Goal: Task Accomplishment & Management: Use online tool/utility

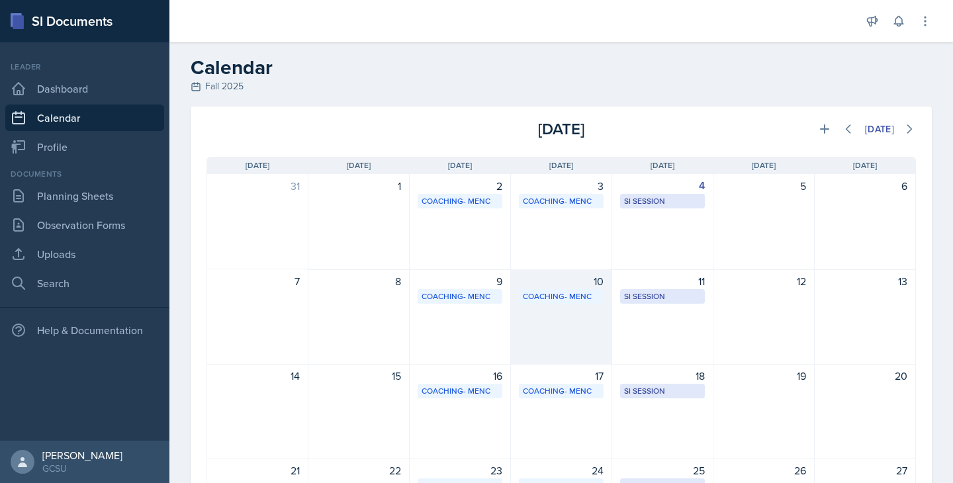
scroll to position [73, 0]
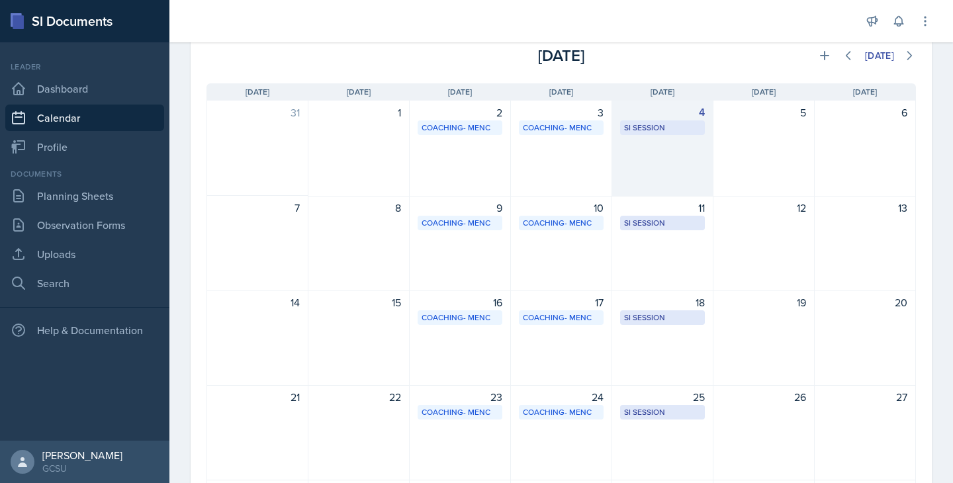
click at [639, 144] on div "4 SI Session [PERSON_NAME] 105 6:30 PM - 8:00 PM" at bounding box center [662, 149] width 101 height 96
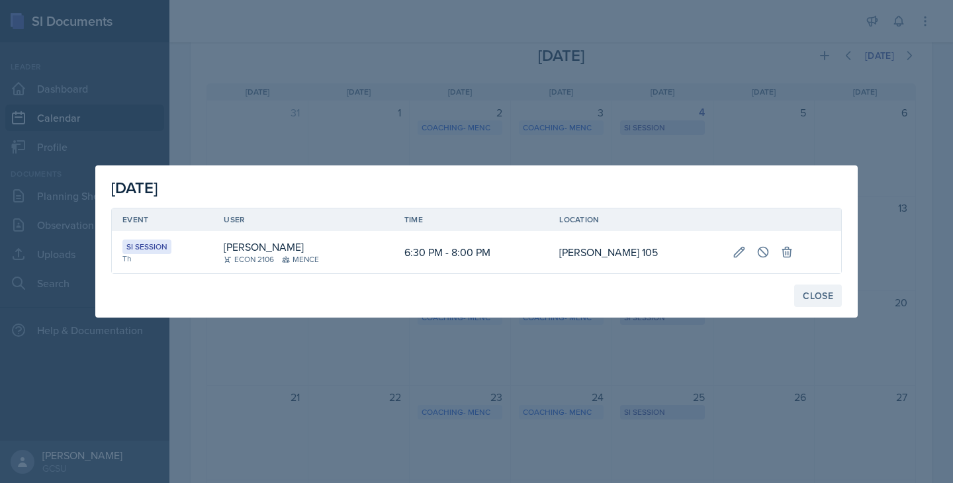
click at [801, 293] on button "Close" at bounding box center [818, 296] width 48 height 23
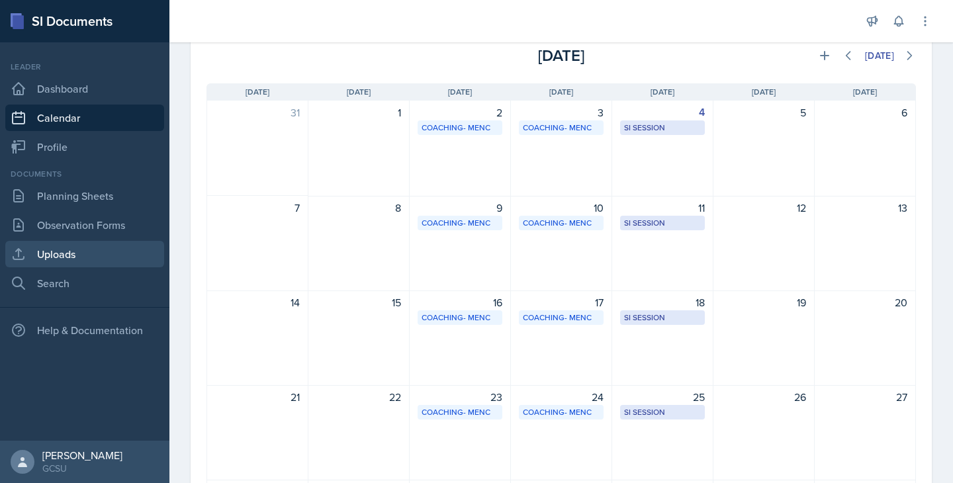
click at [58, 253] on link "Uploads" at bounding box center [84, 254] width 159 height 26
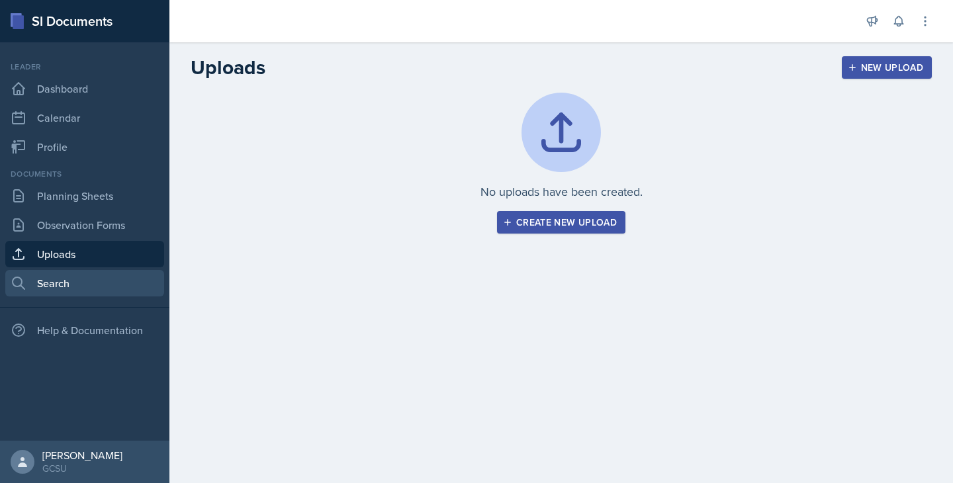
click at [56, 273] on link "Search" at bounding box center [84, 283] width 159 height 26
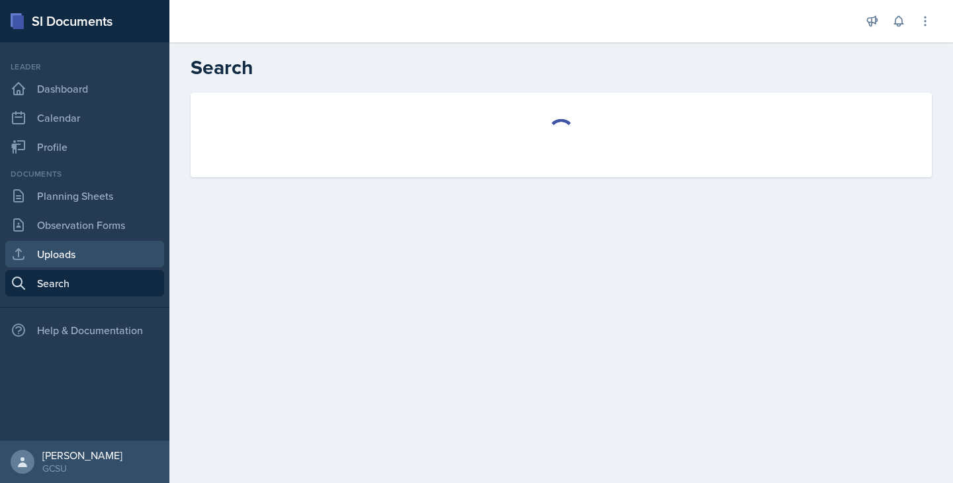
click at [50, 256] on link "Uploads" at bounding box center [84, 254] width 159 height 26
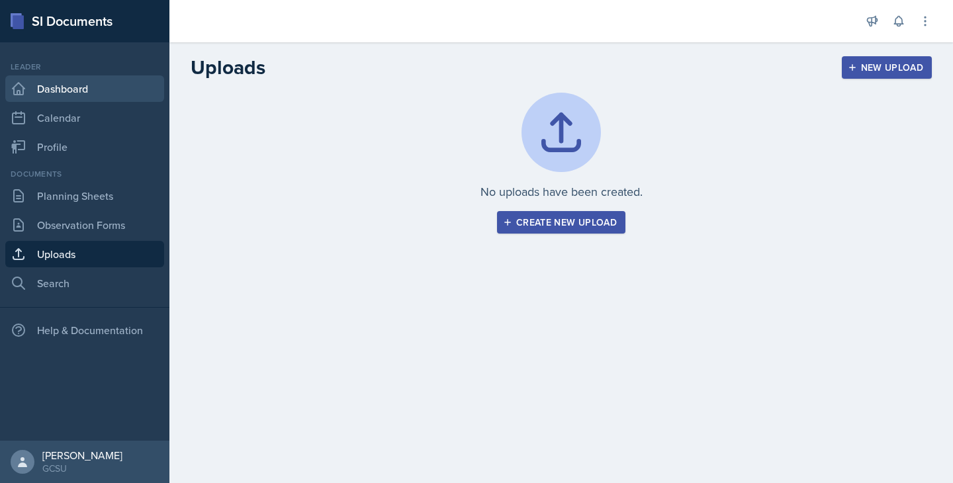
click at [44, 97] on link "Dashboard" at bounding box center [84, 88] width 159 height 26
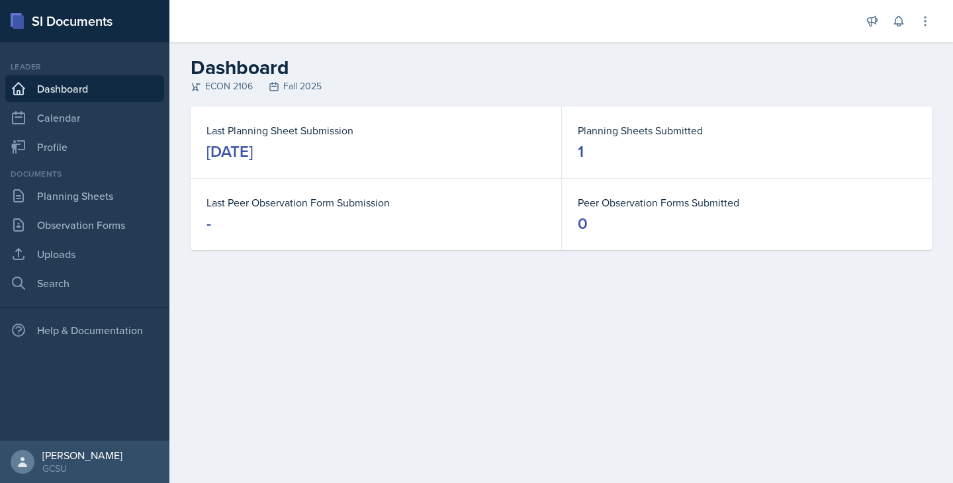
click at [604, 156] on dd "1" at bounding box center [747, 151] width 338 height 21
click at [82, 248] on link "Uploads" at bounding box center [84, 254] width 159 height 26
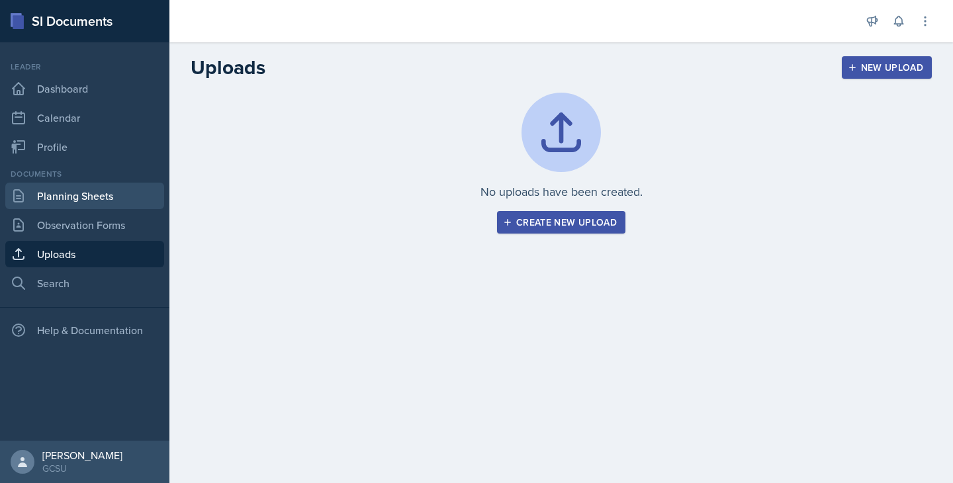
click at [56, 203] on link "Planning Sheets" at bounding box center [84, 196] width 159 height 26
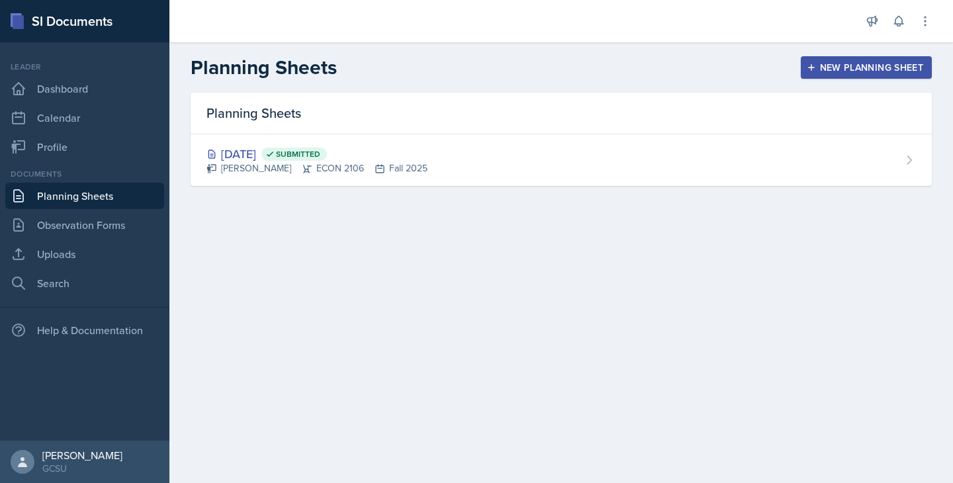
click at [820, 78] on button "New Planning Sheet" at bounding box center [866, 67] width 131 height 23
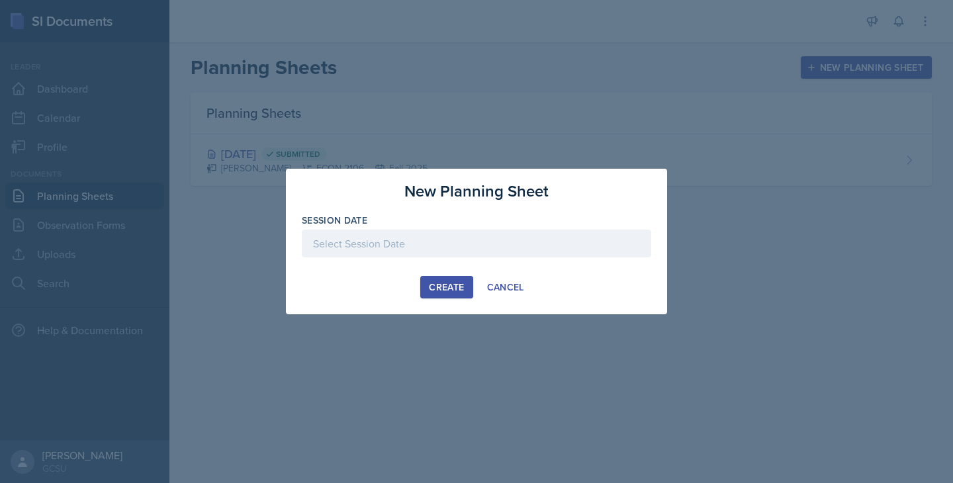
click at [324, 248] on div at bounding box center [476, 244] width 349 height 28
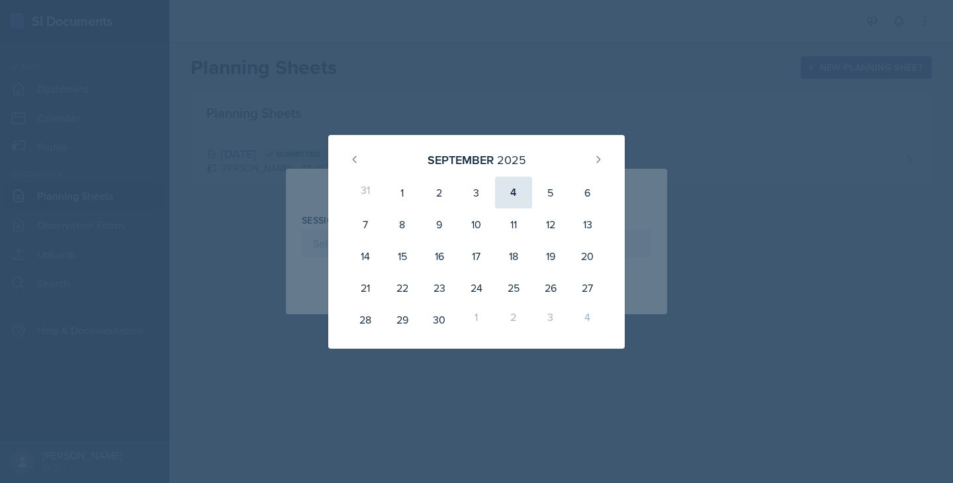
click at [513, 180] on div "4" at bounding box center [513, 193] width 37 height 32
type input "[DATE]"
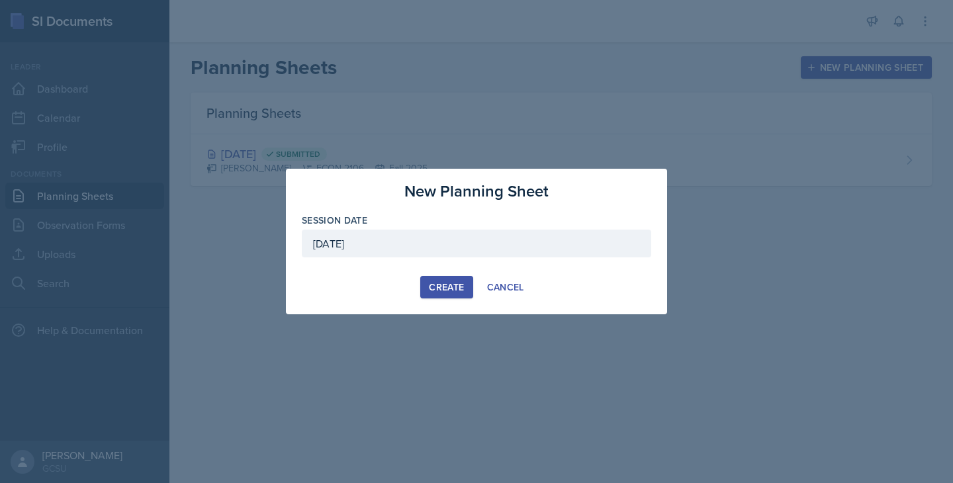
click at [432, 285] on div "Create" at bounding box center [446, 287] width 35 height 11
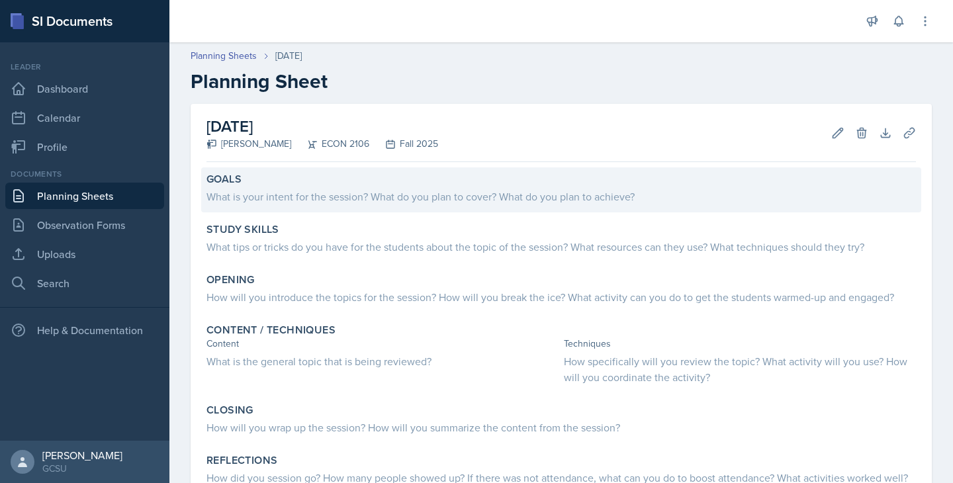
click at [369, 189] on div "What is your intent for the session? What do you plan to cover? What do you pla…" at bounding box center [561, 197] width 710 height 16
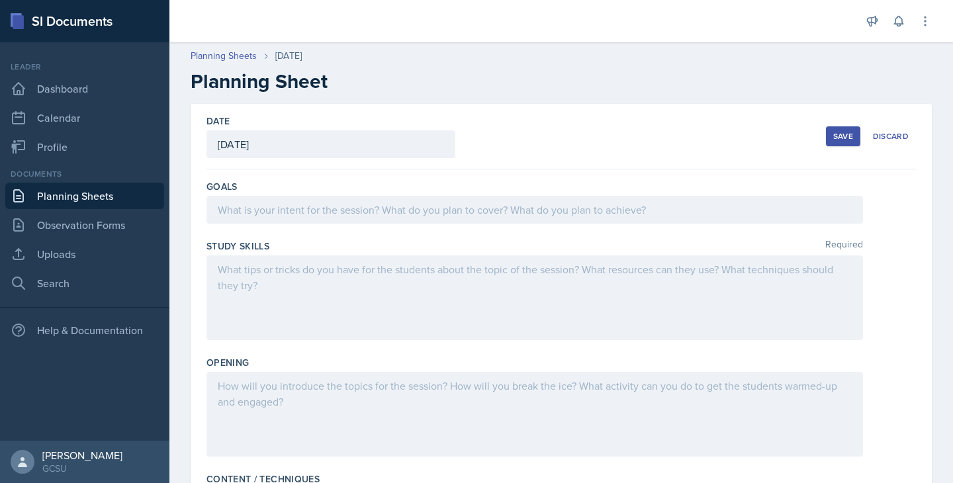
click at [343, 208] on div at bounding box center [534, 210] width 657 height 28
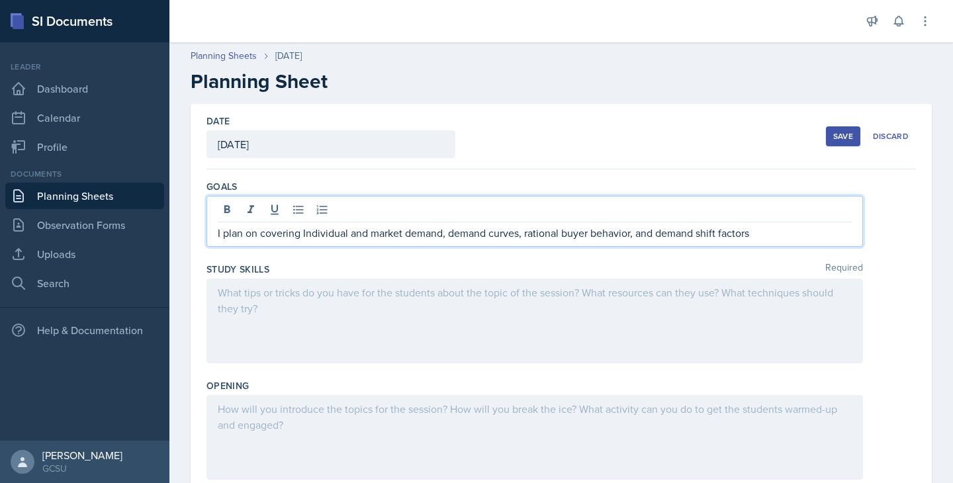
click at [303, 234] on p "I plan on covering Individual and market demand, demand curves, rational buyer …" at bounding box center [535, 233] width 634 height 16
click at [754, 239] on p "I plan on coveringiIndividual and market demand, demand curves, rational buyer …" at bounding box center [535, 233] width 634 height 16
drag, startPoint x: 630, startPoint y: 234, endPoint x: 525, endPoint y: 236, distance: 105.3
click at [525, 236] on p "I plan on coveringiIndividual and market demand, demand curves, rational buyer …" at bounding box center [535, 233] width 634 height 16
click at [302, 234] on p "I plan on coveringiIndividual and market demand, demand curves, and demand shif…" at bounding box center [535, 233] width 634 height 16
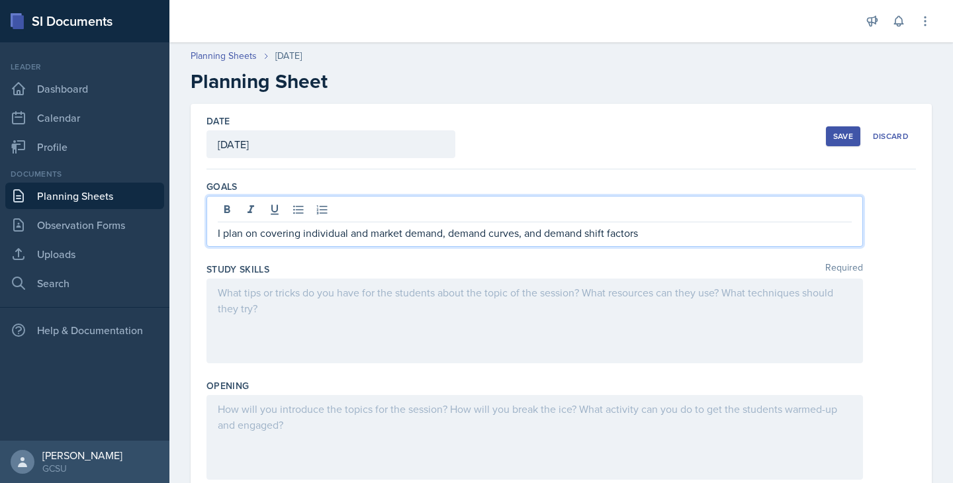
click at [644, 236] on p "I plan on covering individual and market demand, demand curves, and demand shif…" at bounding box center [535, 233] width 634 height 16
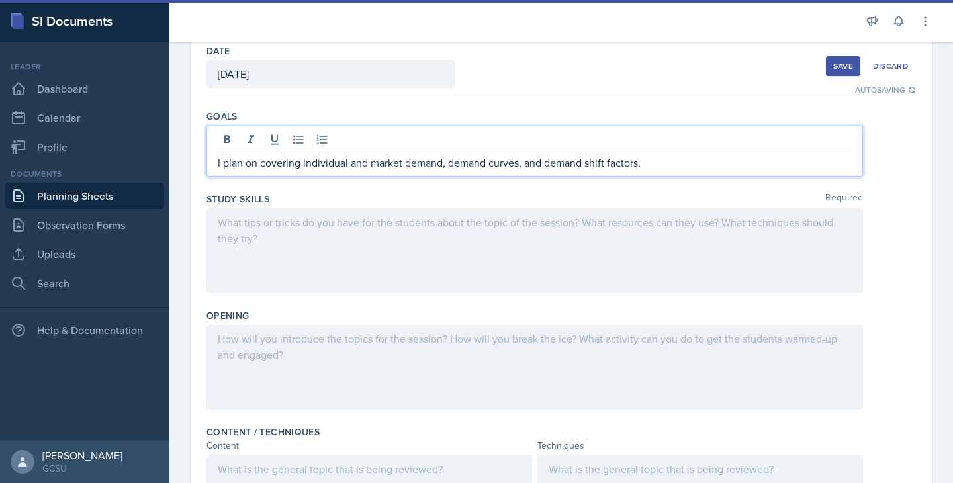
scroll to position [86, 0]
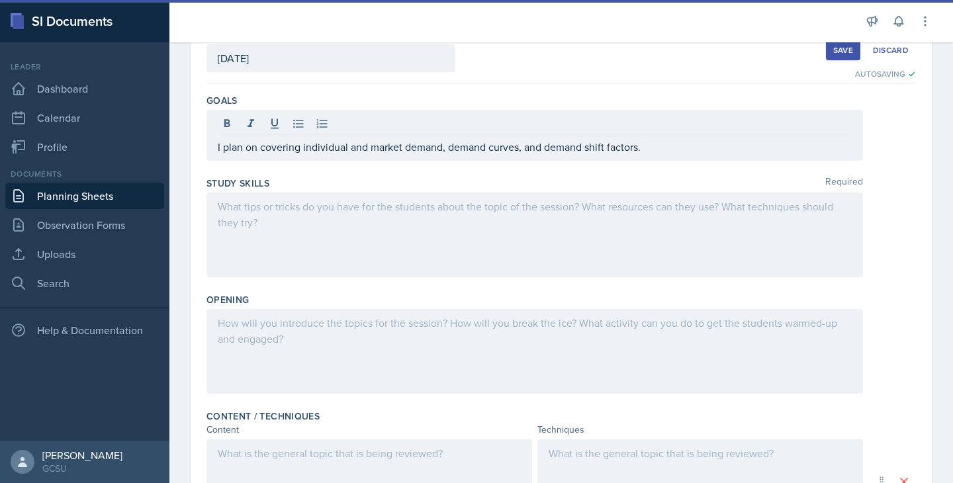
click at [389, 224] on div at bounding box center [534, 235] width 657 height 85
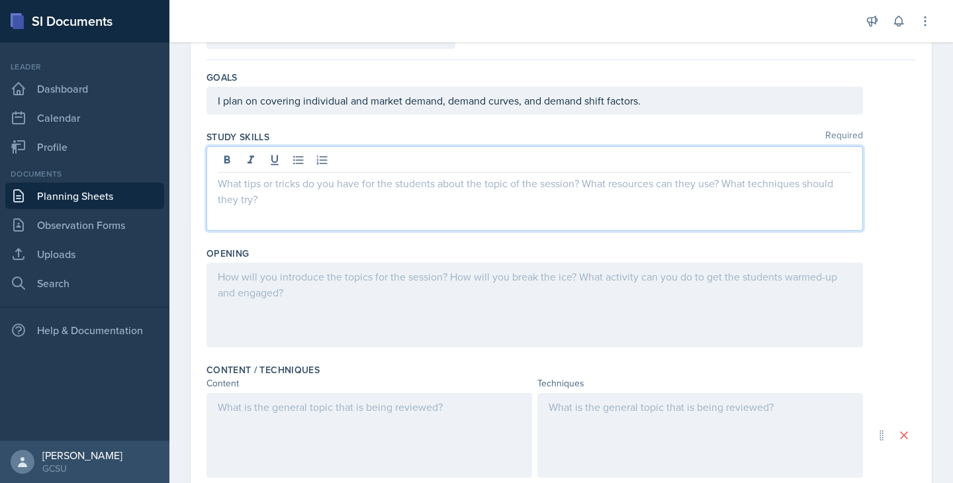
click at [289, 177] on p at bounding box center [535, 183] width 634 height 16
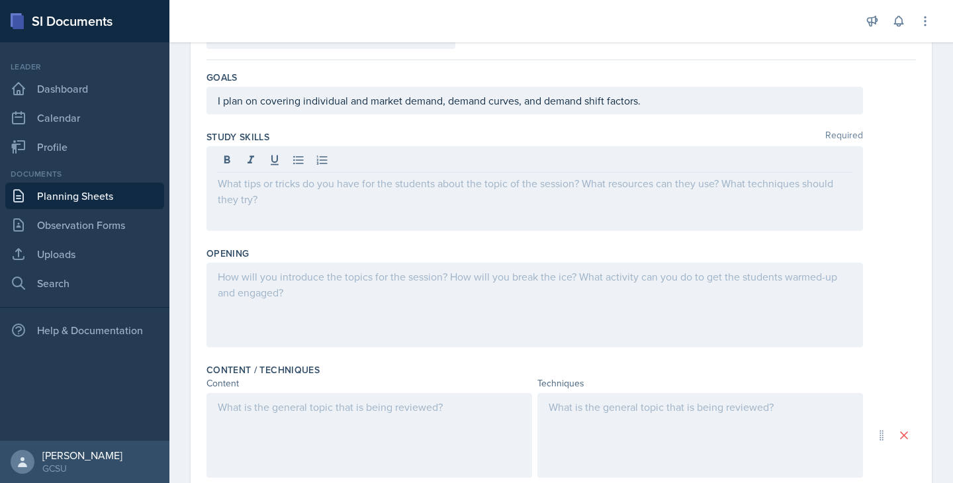
click at [263, 206] on div at bounding box center [534, 188] width 657 height 85
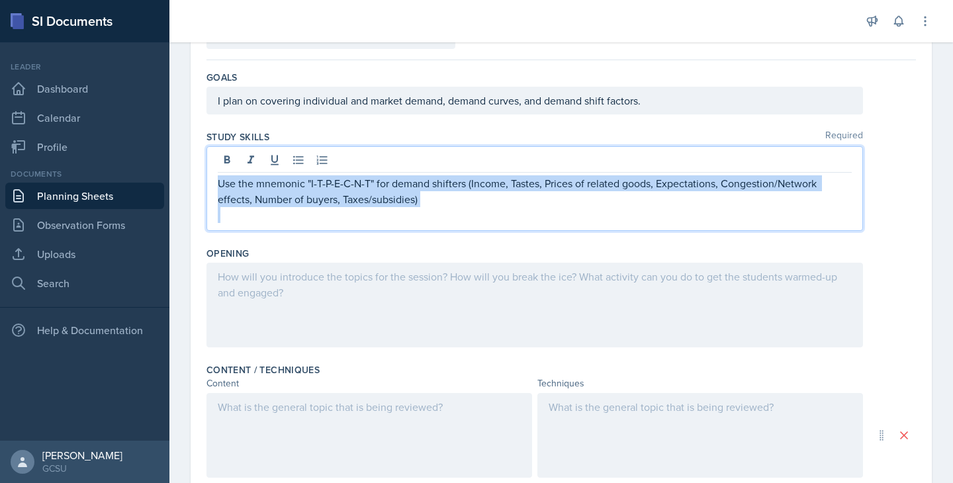
drag, startPoint x: 437, startPoint y: 213, endPoint x: 217, endPoint y: 168, distance: 224.9
click at [217, 168] on div "Use the mnemonic "I-T-P-E-C-N-T" for demand shifters (Income, Tastes, Prices of…" at bounding box center [534, 188] width 657 height 85
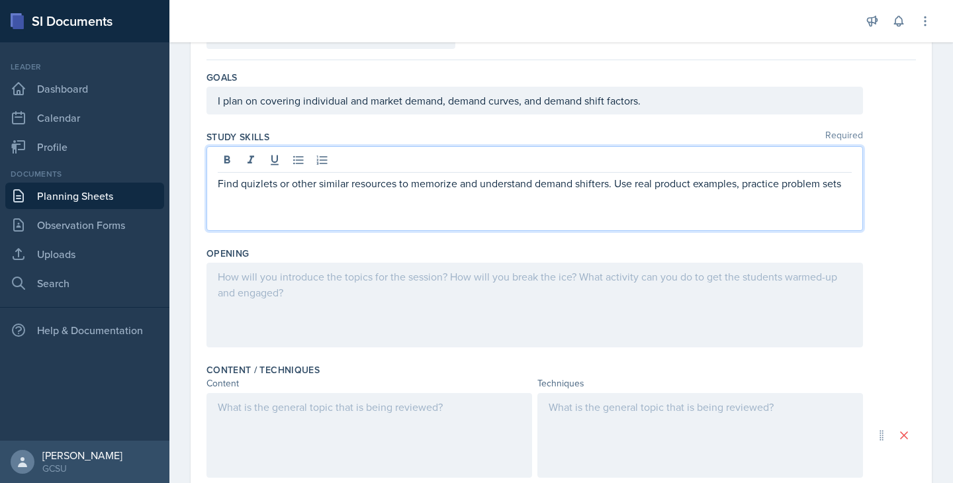
click at [743, 189] on p "Find quizlets or other similar resources to memorize and understand demand shif…" at bounding box center [535, 183] width 634 height 16
click at [297, 202] on p "Find quizlets or other similar resources to memorize and understand demand shif…" at bounding box center [535, 191] width 634 height 32
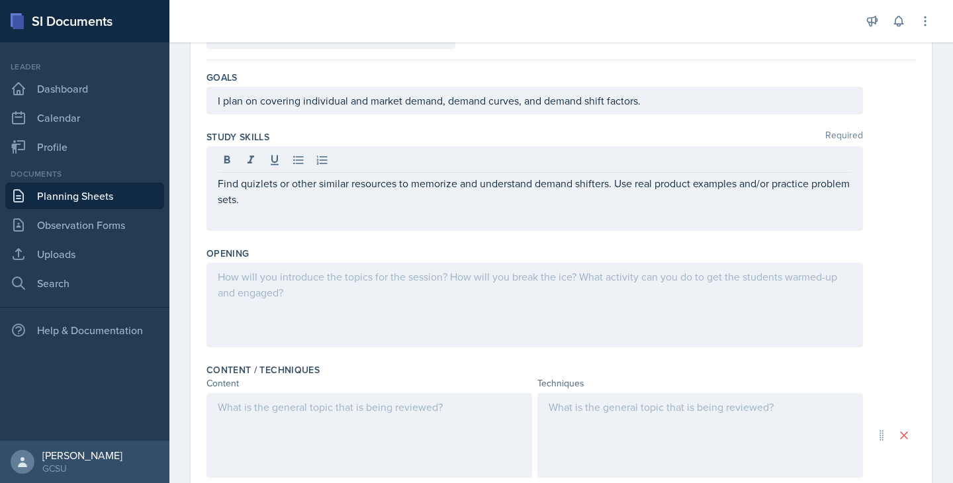
click at [297, 300] on div at bounding box center [534, 305] width 657 height 85
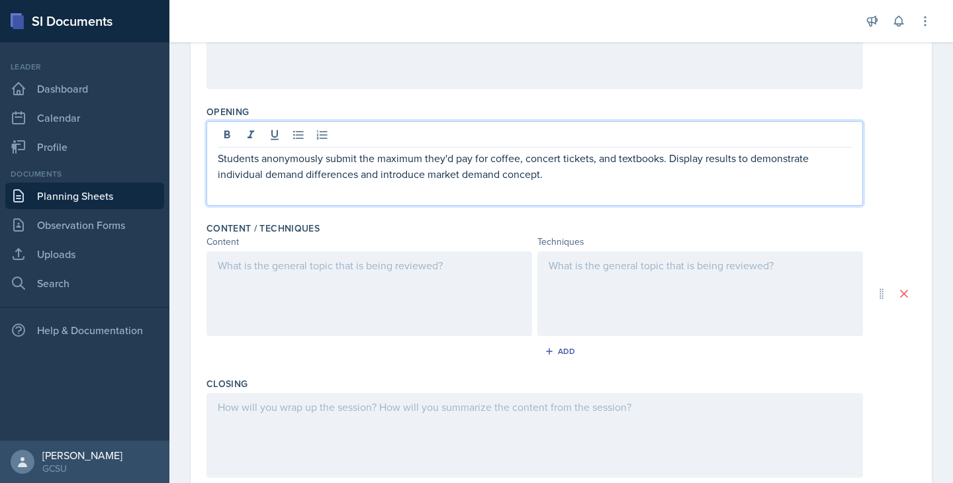
click at [308, 286] on div at bounding box center [369, 294] width 326 height 85
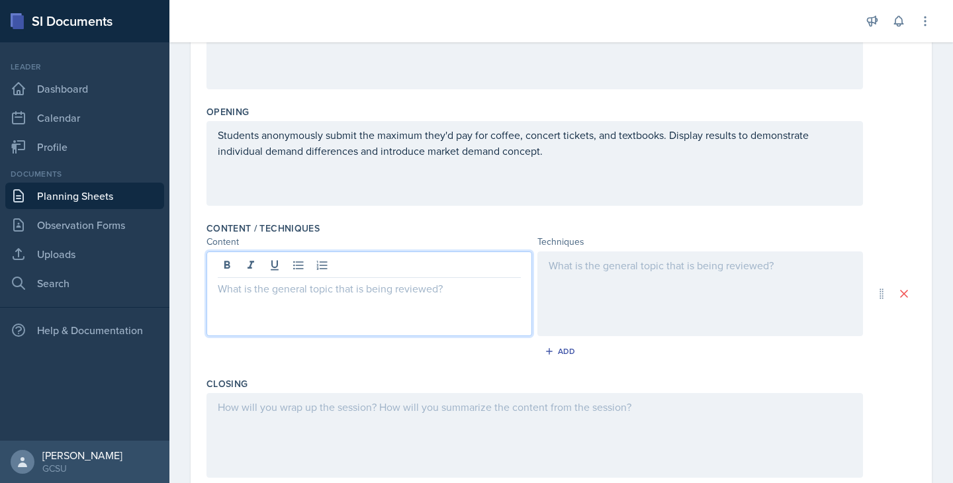
scroll to position [274, 0]
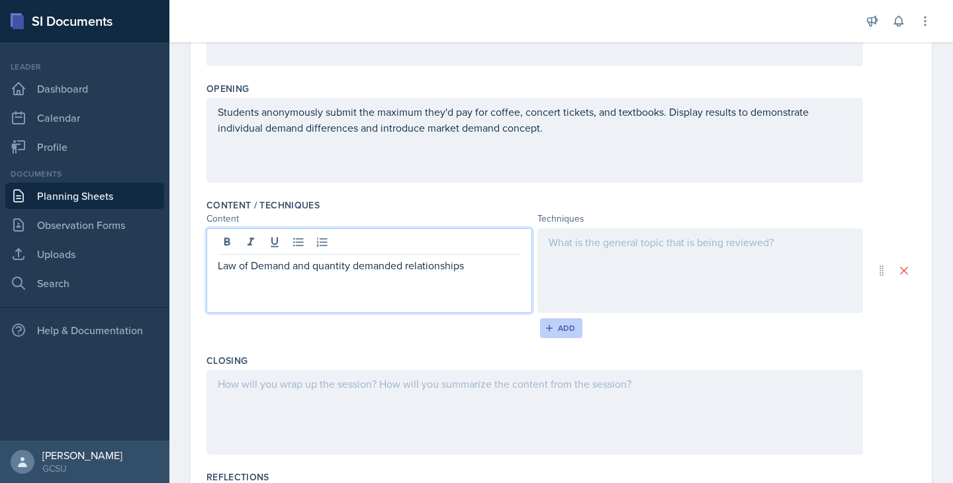
click at [560, 326] on div "Add" at bounding box center [561, 328] width 28 height 11
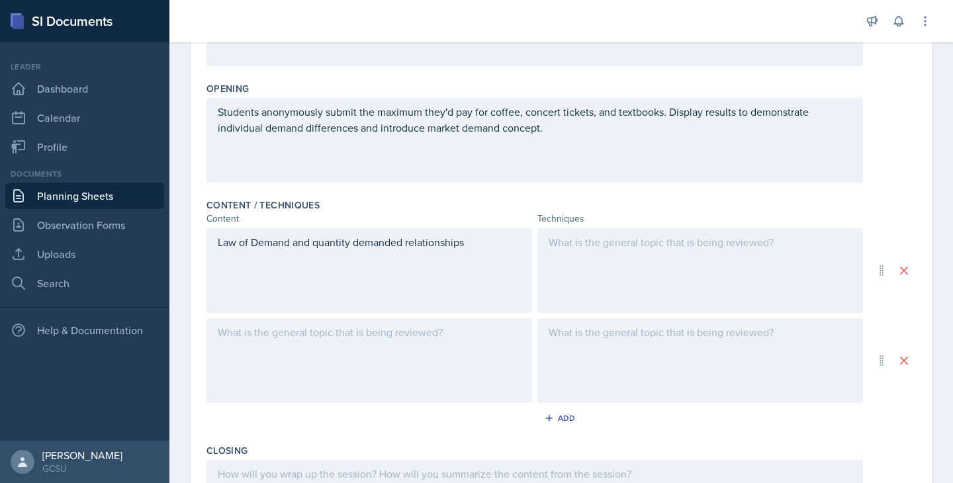
click at [399, 343] on div at bounding box center [369, 360] width 326 height 85
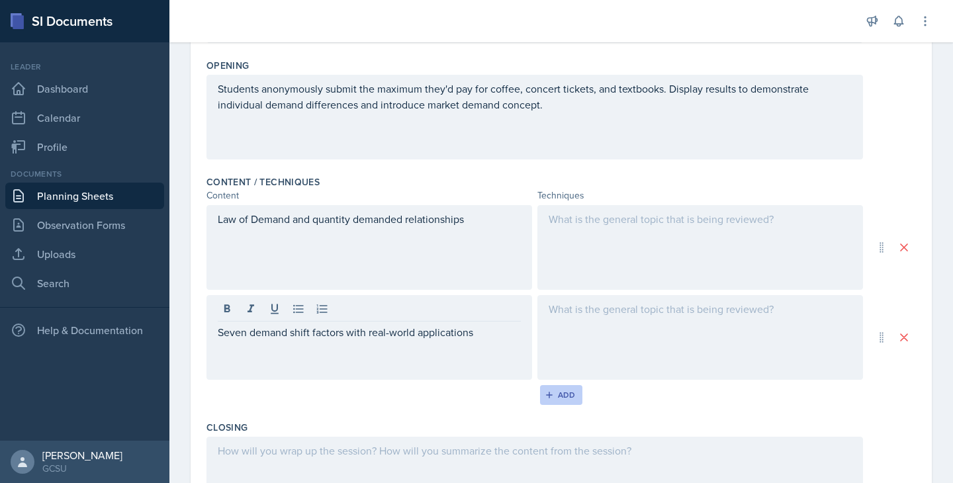
click at [553, 392] on icon "button" at bounding box center [549, 394] width 9 height 9
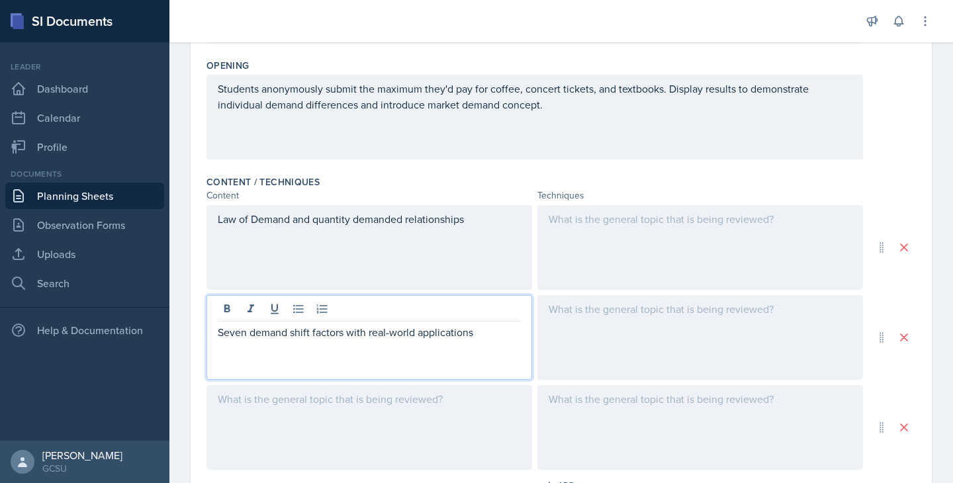
drag, startPoint x: 481, startPoint y: 310, endPoint x: 461, endPoint y: 316, distance: 20.1
click at [461, 316] on div "Seven demand shift factors with real-world applications" at bounding box center [369, 337] width 326 height 85
drag, startPoint x: 486, startPoint y: 326, endPoint x: 345, endPoint y: 334, distance: 141.2
click at [345, 334] on p "Seven demand shift factors with real-world applications" at bounding box center [369, 332] width 303 height 16
click at [308, 449] on div at bounding box center [369, 427] width 326 height 85
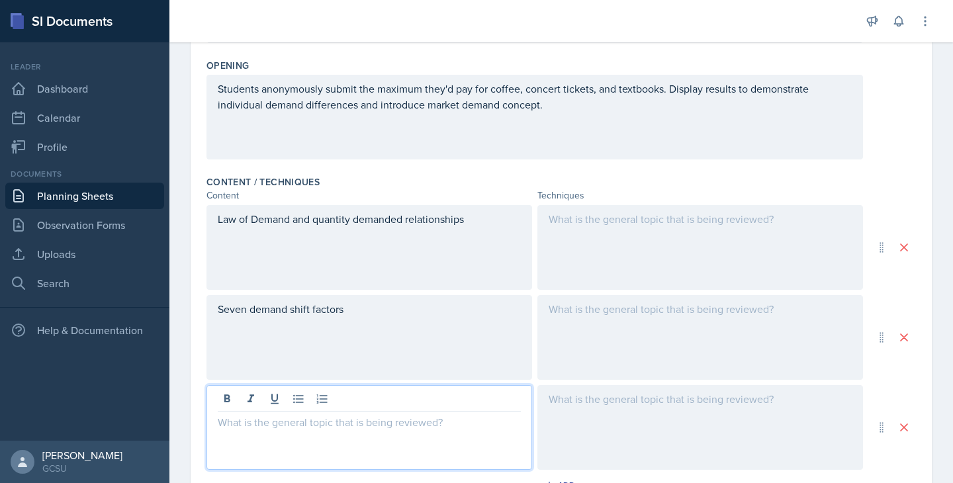
scroll to position [320, 0]
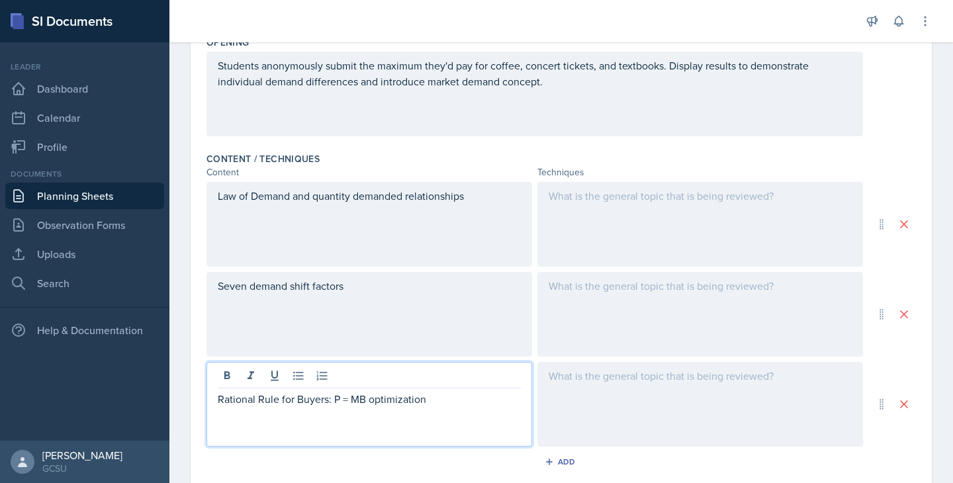
click at [622, 213] on div at bounding box center [700, 224] width 326 height 85
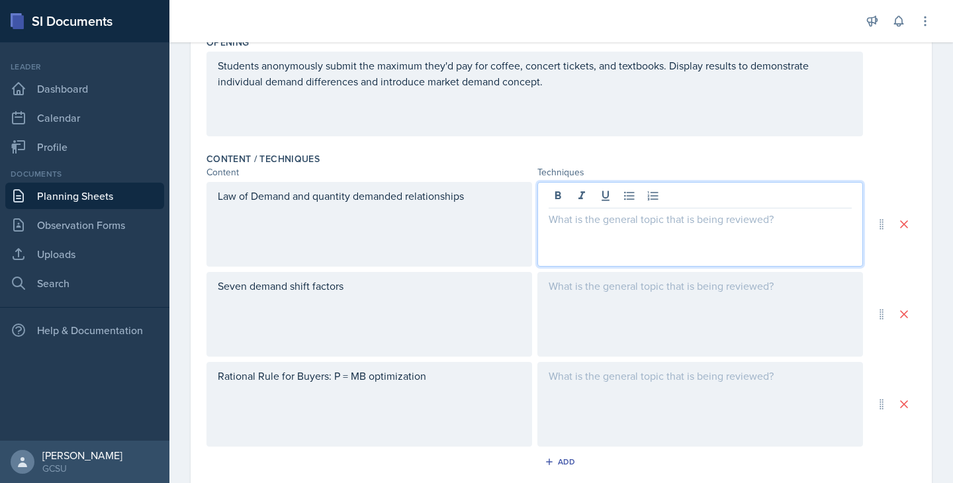
scroll to position [343, 0]
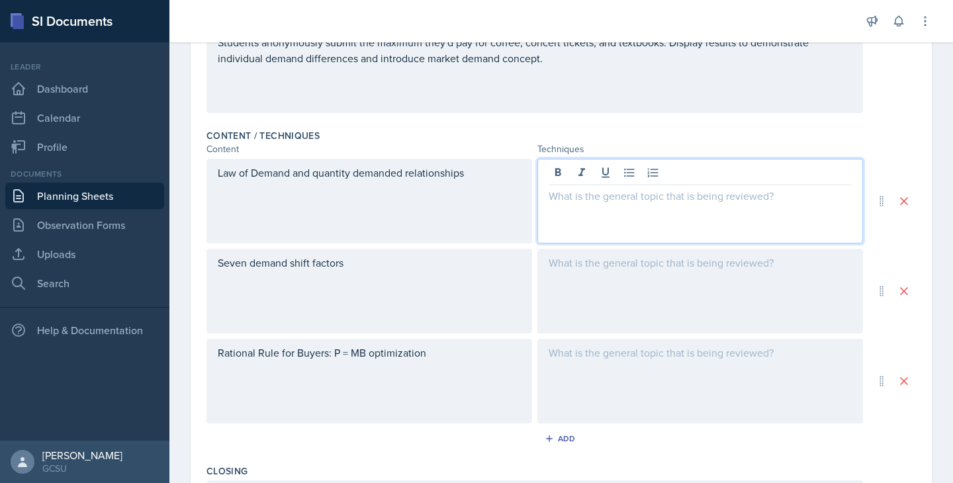
click at [460, 342] on div "Rational Rule for Buyers: P = MB optimization" at bounding box center [369, 381] width 326 height 85
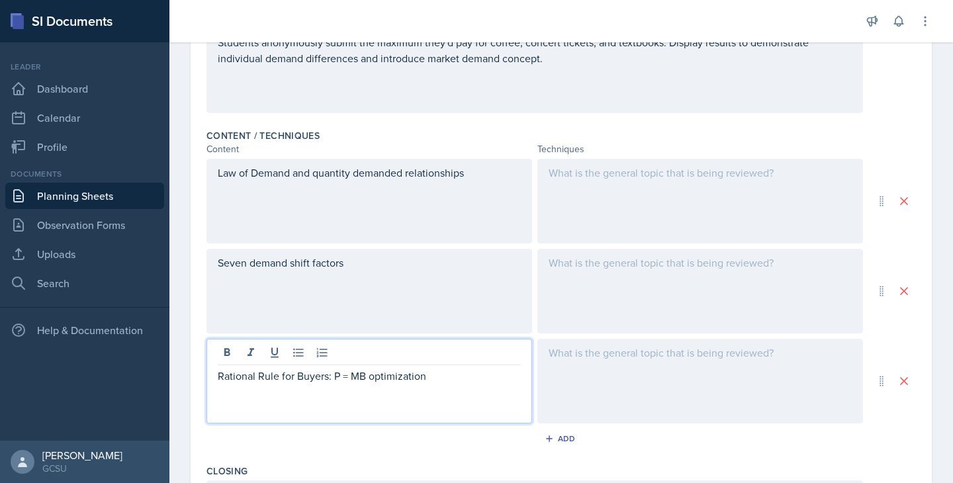
scroll to position [367, 0]
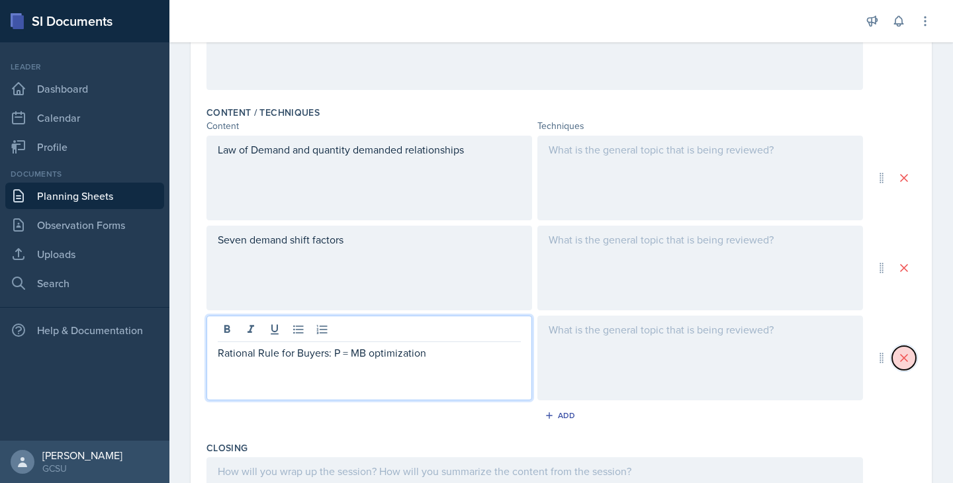
click at [907, 357] on icon at bounding box center [903, 357] width 13 height 13
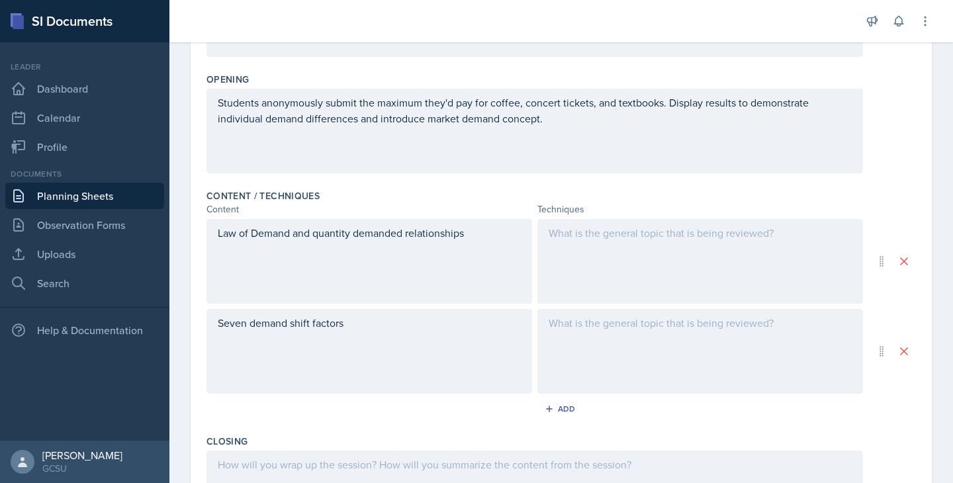
click at [717, 223] on div at bounding box center [700, 261] width 326 height 85
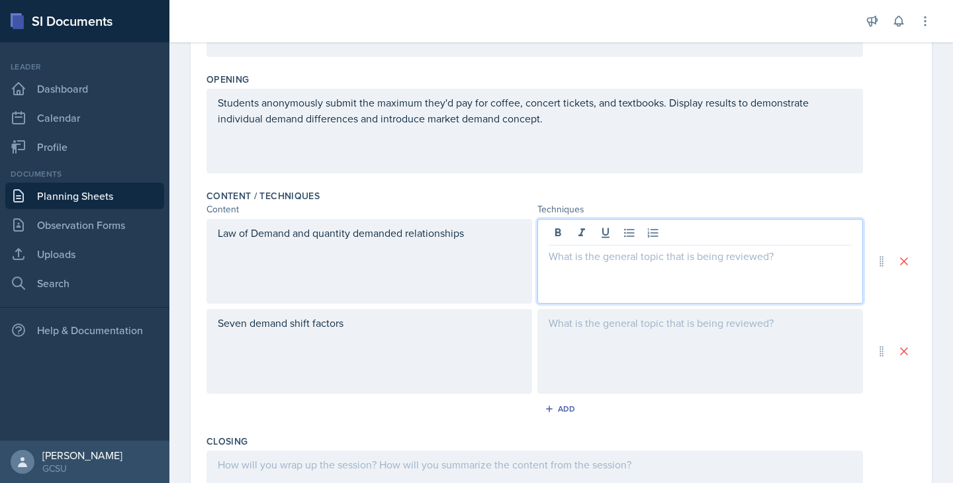
scroll to position [306, 0]
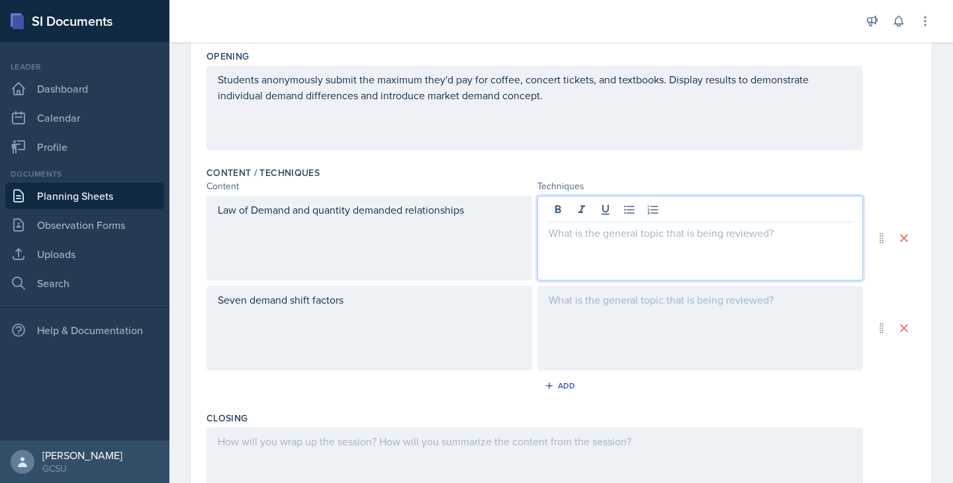
click at [733, 316] on div at bounding box center [700, 328] width 326 height 85
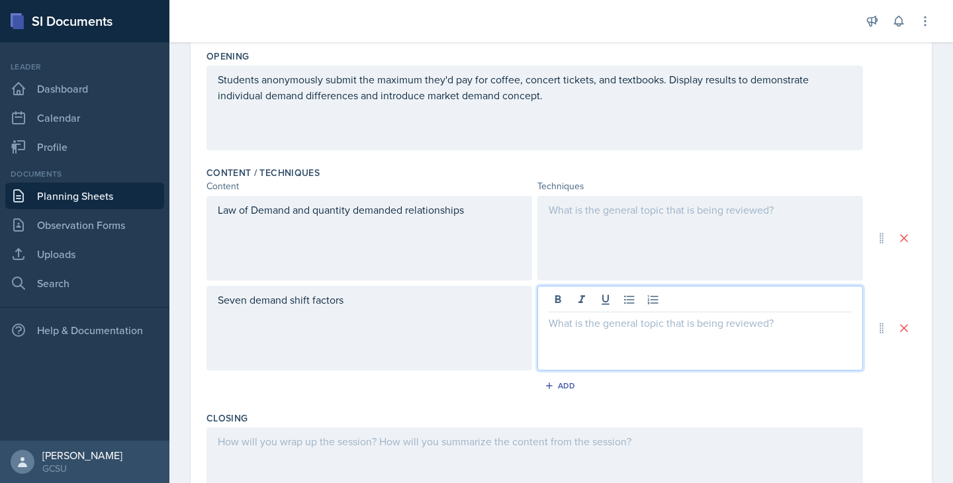
scroll to position [330, 0]
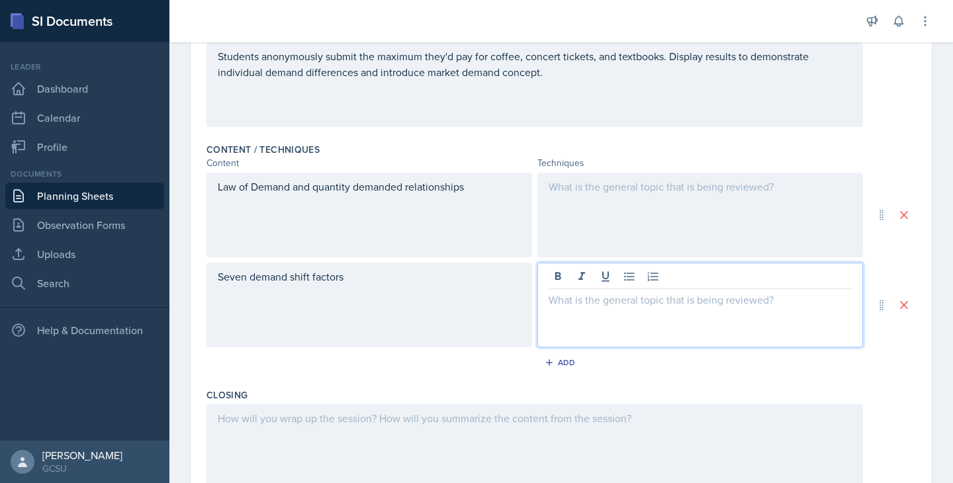
click at [567, 231] on div at bounding box center [700, 215] width 326 height 85
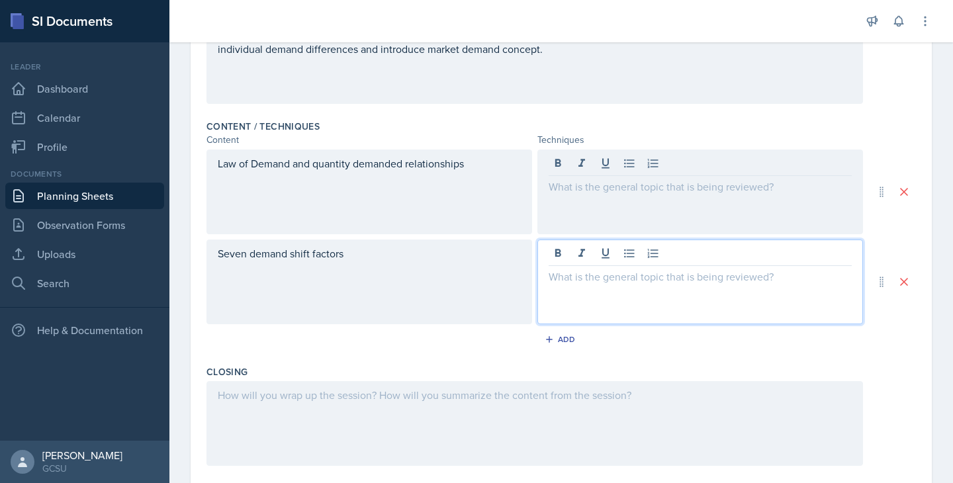
click at [582, 257] on div at bounding box center [700, 282] width 326 height 85
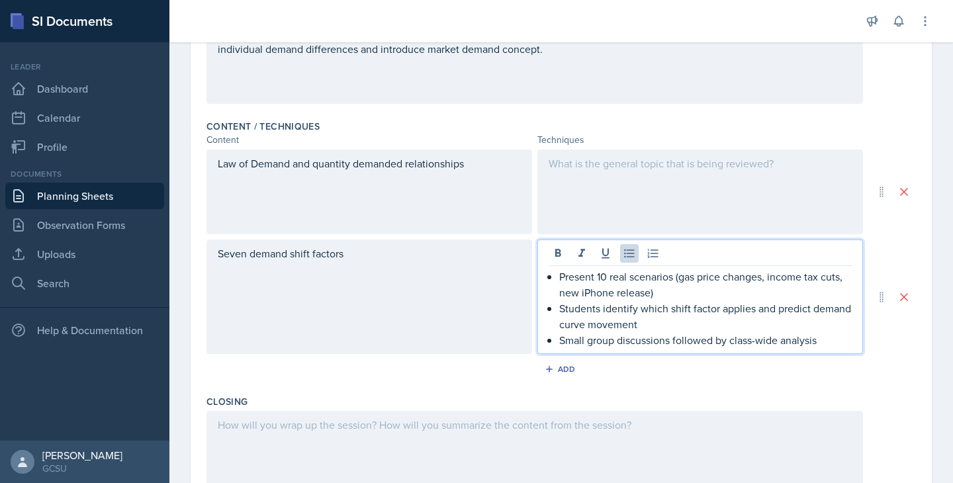
click at [559, 275] on p "Present 10 real scenarios (gas price changes, income tax cuts, new iPhone relea…" at bounding box center [705, 285] width 293 height 32
click at [560, 310] on p "Students identify which shift factor applies and predict demand curve movement" at bounding box center [705, 316] width 293 height 32
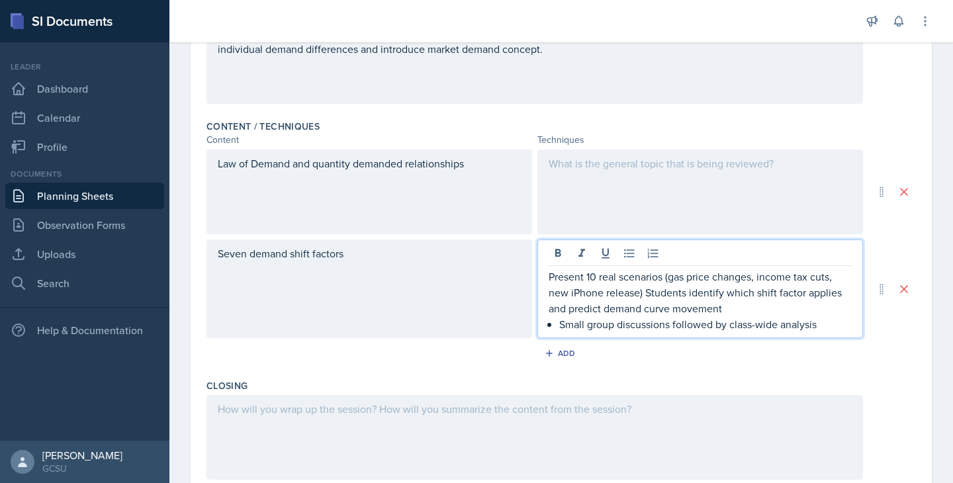
click at [564, 326] on p "Small group discussions followed by class-wide analysis" at bounding box center [705, 324] width 293 height 16
drag, startPoint x: 838, startPoint y: 324, endPoint x: 524, endPoint y: 320, distance: 314.4
click at [524, 320] on div "Seven demand shift factors Present 10 real scenarios (gas price changes, income…" at bounding box center [534, 289] width 657 height 99
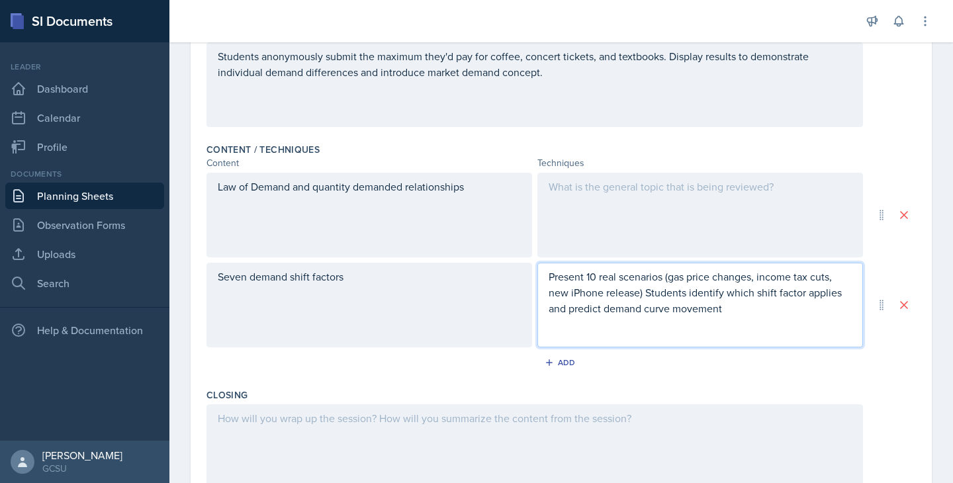
click at [563, 334] on div "Present 10 real scenarios (gas price changes, income tax cuts, new iPhone relea…" at bounding box center [700, 305] width 326 height 85
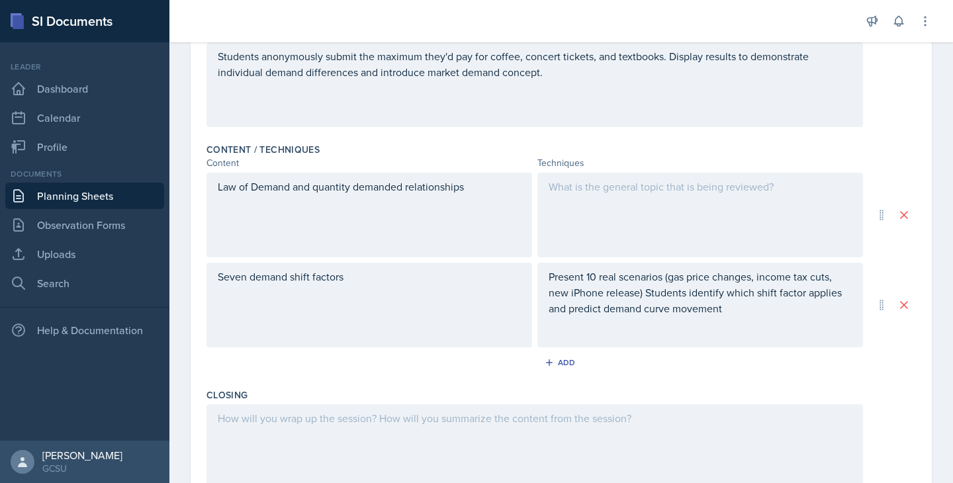
scroll to position [353, 0]
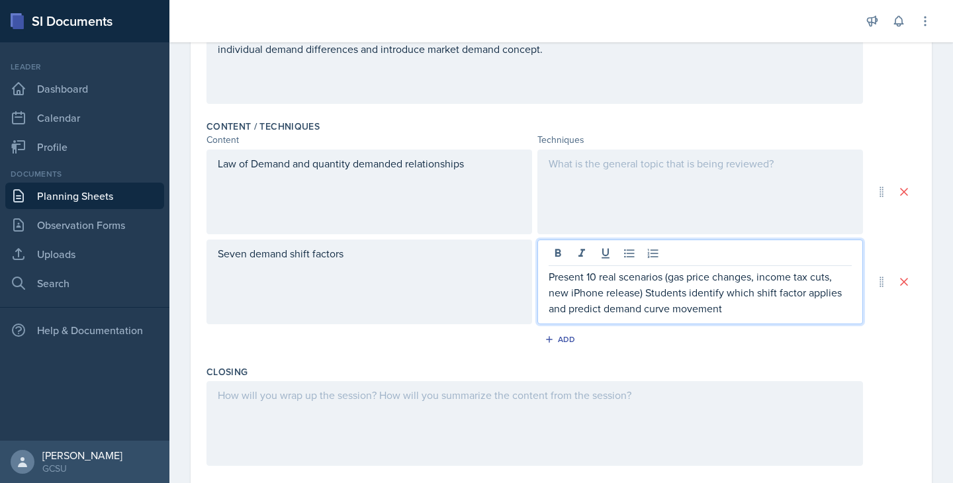
click at [739, 312] on p "Present 10 real scenarios (gas price changes, income tax cuts, new iPhone relea…" at bounding box center [700, 293] width 303 height 48
click at [643, 296] on p "Present 10 real scenarios (gas price changes, income tax cuts, new iPhone relea…" at bounding box center [700, 293] width 303 height 48
click at [753, 308] on p "Present 10 real scenarios (gas price changes, income tax cuts, new iPhone relea…" at bounding box center [700, 293] width 303 height 48
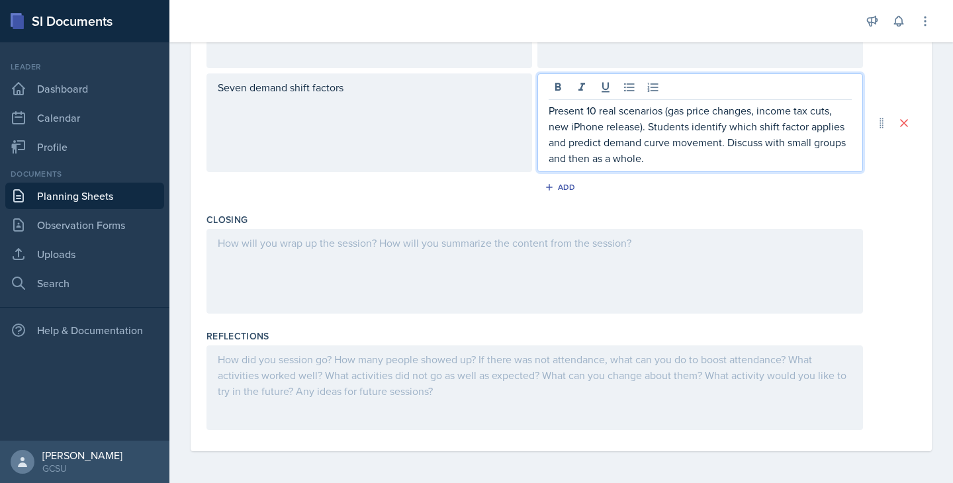
click at [377, 284] on div at bounding box center [534, 271] width 657 height 85
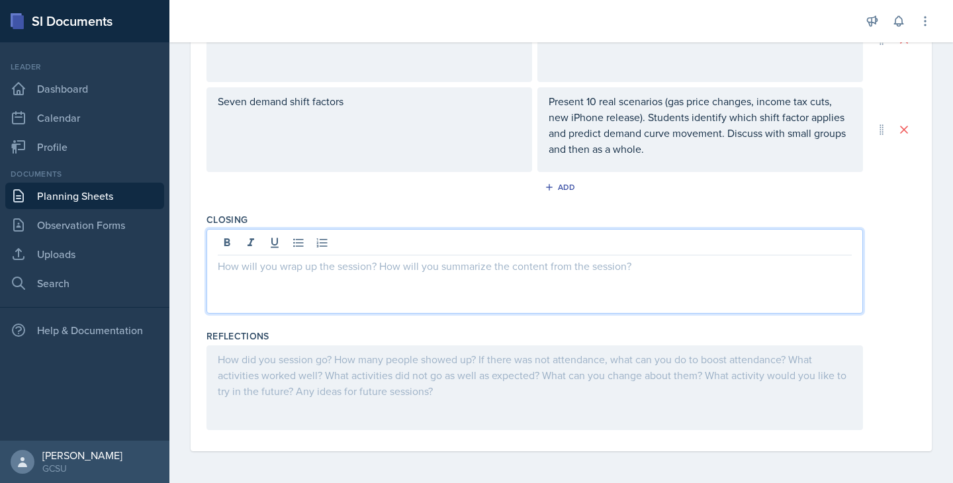
scroll to position [505, 0]
paste div
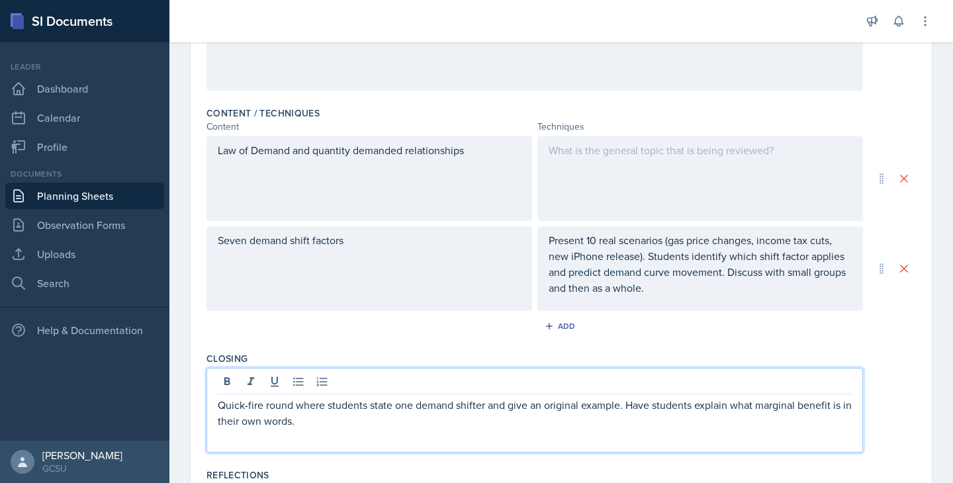
click at [566, 176] on div at bounding box center [700, 178] width 326 height 85
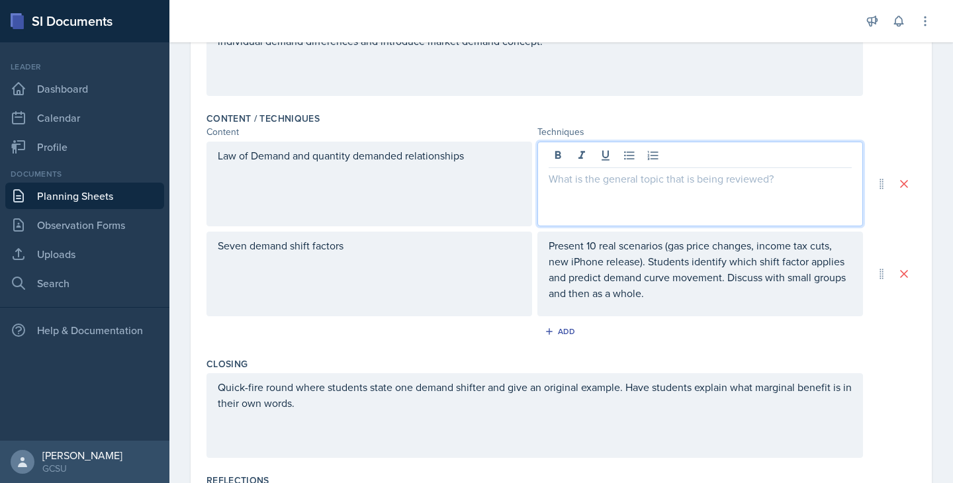
scroll to position [341, 0]
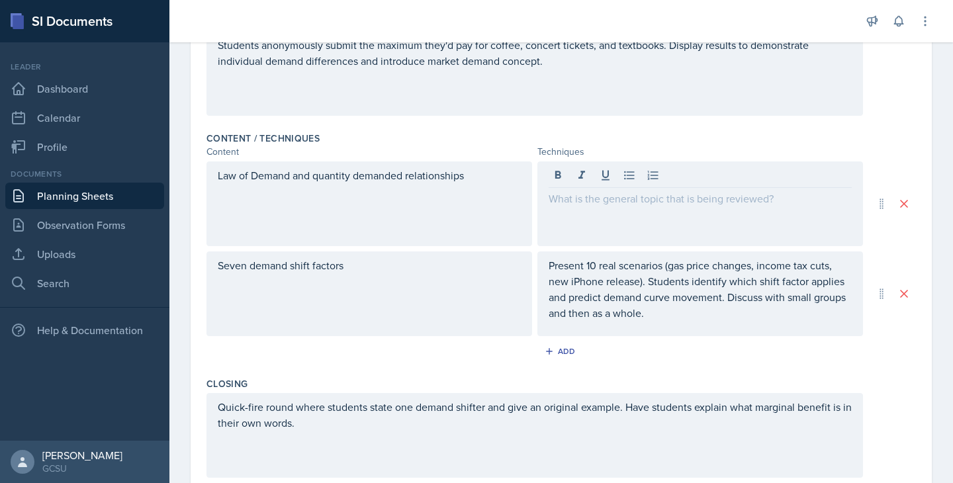
drag, startPoint x: 214, startPoint y: 172, endPoint x: 488, endPoint y: 177, distance: 274.0
click at [488, 177] on div "Law of Demand and quantity demanded relationships" at bounding box center [369, 203] width 326 height 85
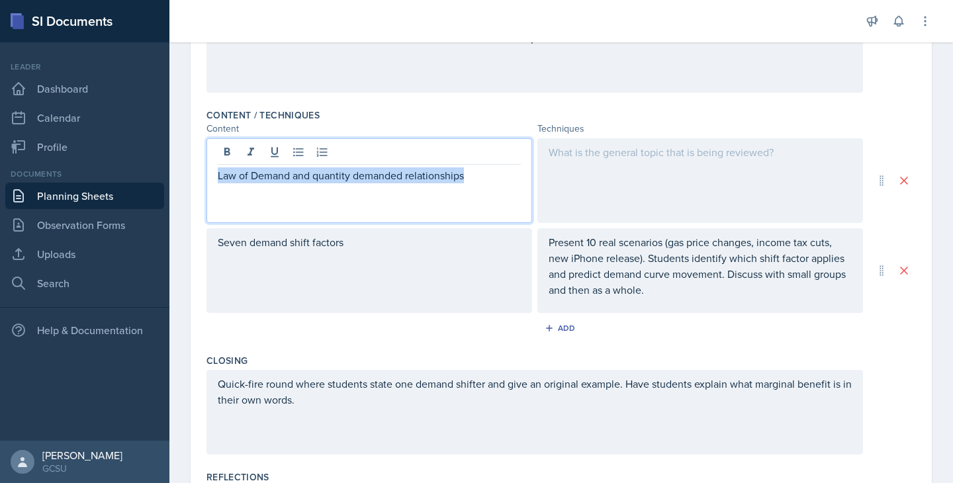
drag, startPoint x: 488, startPoint y: 177, endPoint x: 169, endPoint y: 165, distance: 318.5
click at [169, 165] on div "Date [DATE] [DATE] 31 1 2 3 4 5 6 7 8 9 10 11 12 13 14 15 16 17 18 19 20 21 22 …" at bounding box center [561, 182] width 784 height 884
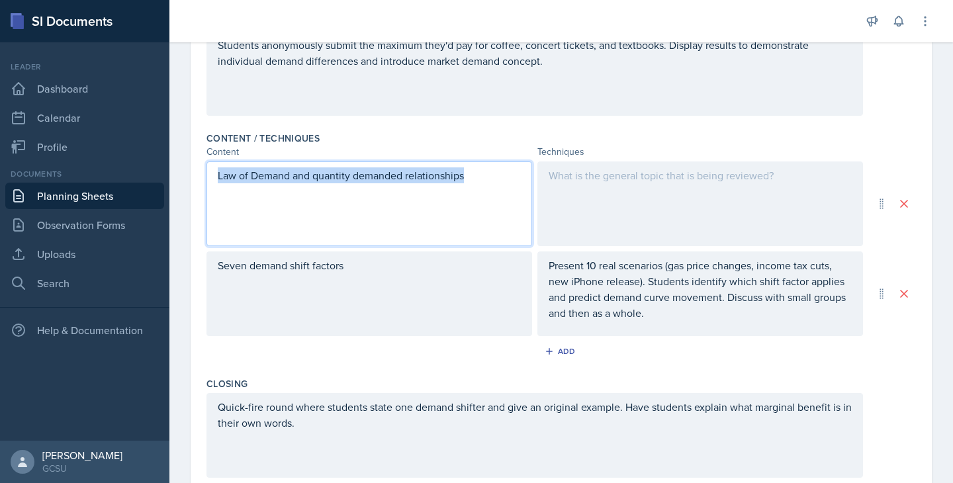
copy p "Law of Demand and quantity demanded relationships"
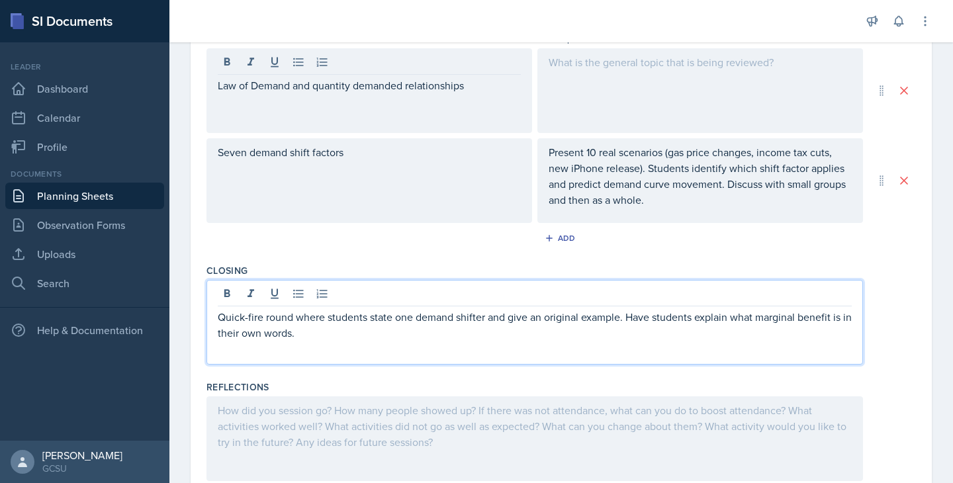
click at [336, 341] on p at bounding box center [535, 349] width 634 height 16
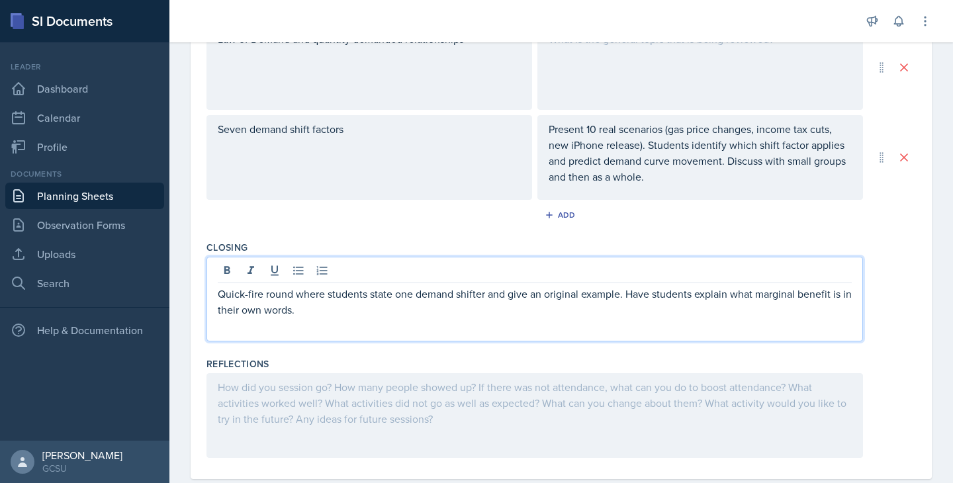
click at [324, 313] on p "Quick-fire round where students state one demand shifter and give an original e…" at bounding box center [535, 302] width 634 height 32
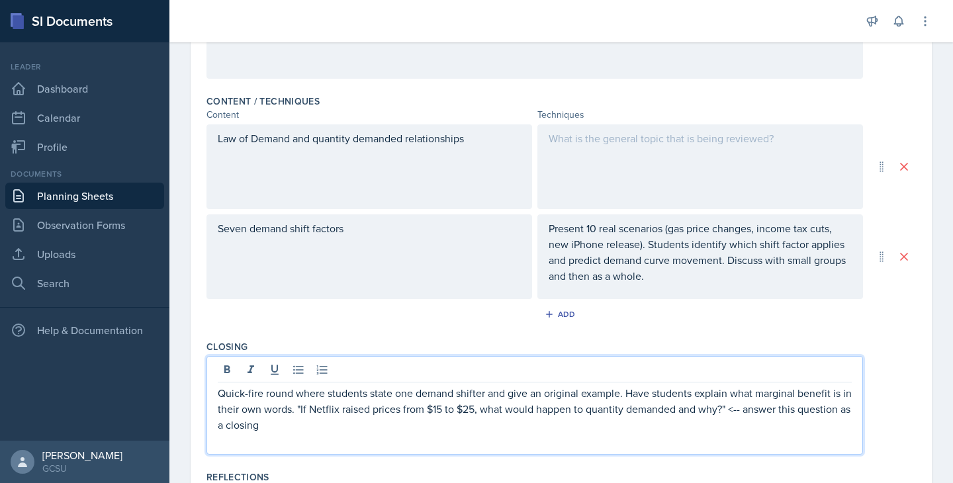
scroll to position [375, 0]
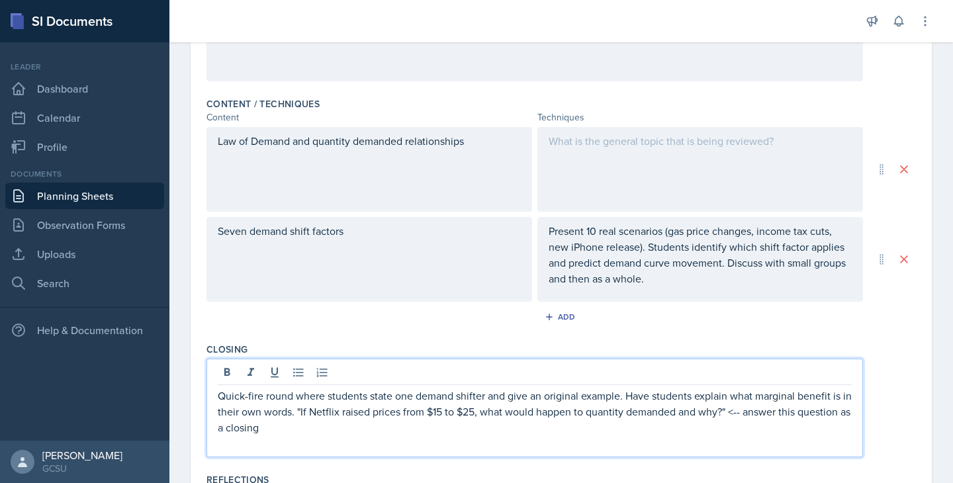
click at [556, 196] on div at bounding box center [700, 169] width 326 height 85
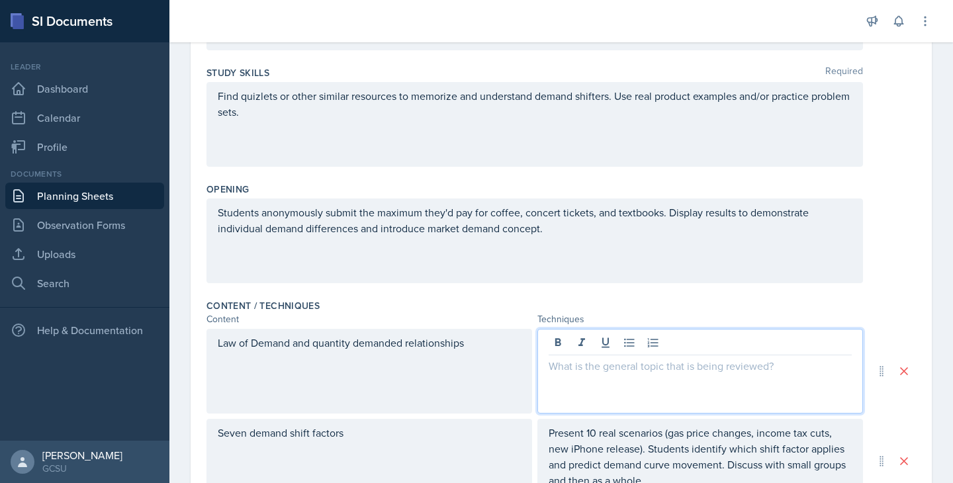
scroll to position [222, 0]
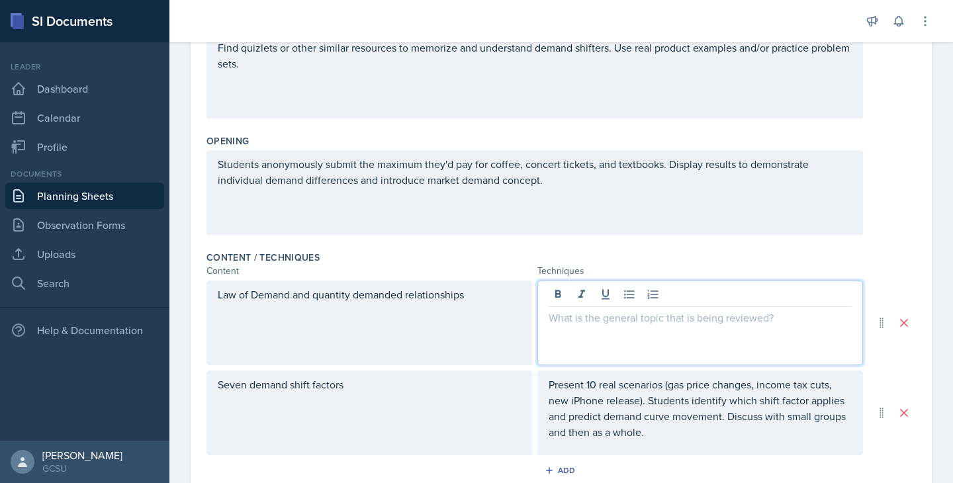
paste div
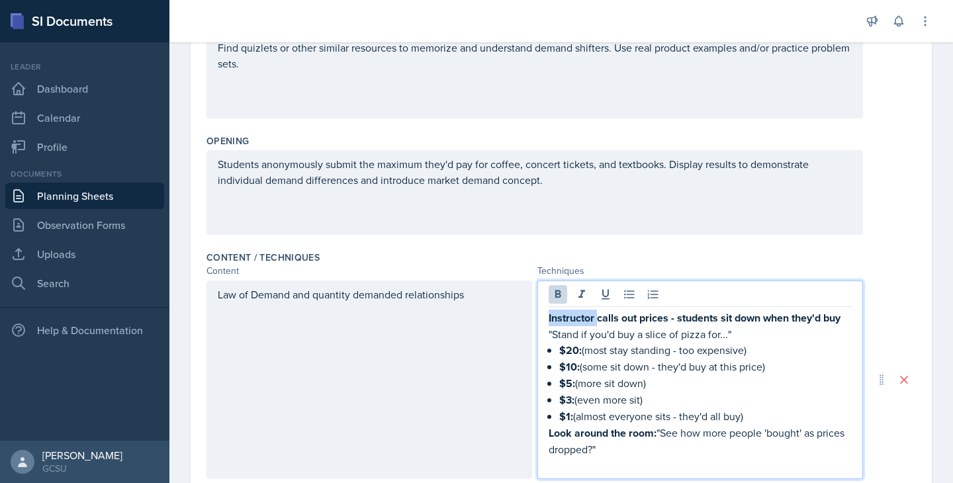
drag, startPoint x: 597, startPoint y: 320, endPoint x: 539, endPoint y: 320, distance: 57.6
click at [539, 320] on div "Instructor calls out prices - students sit down when they'd buy "Stand if you'd…" at bounding box center [700, 380] width 326 height 199
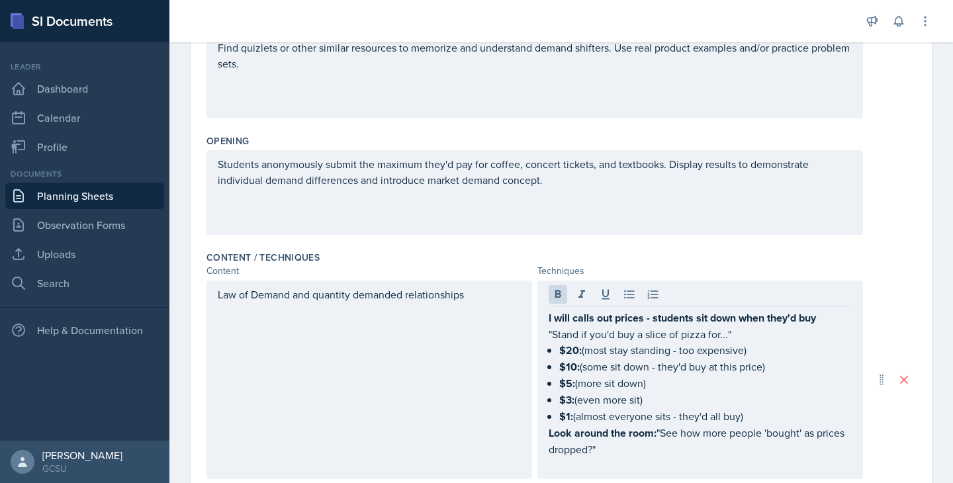
drag, startPoint x: 541, startPoint y: 315, endPoint x: 612, endPoint y: 454, distance: 156.0
click at [612, 454] on div "I will calls out prices - students sit down when they'd buy "Stand if you'd buy…" at bounding box center [700, 380] width 326 height 199
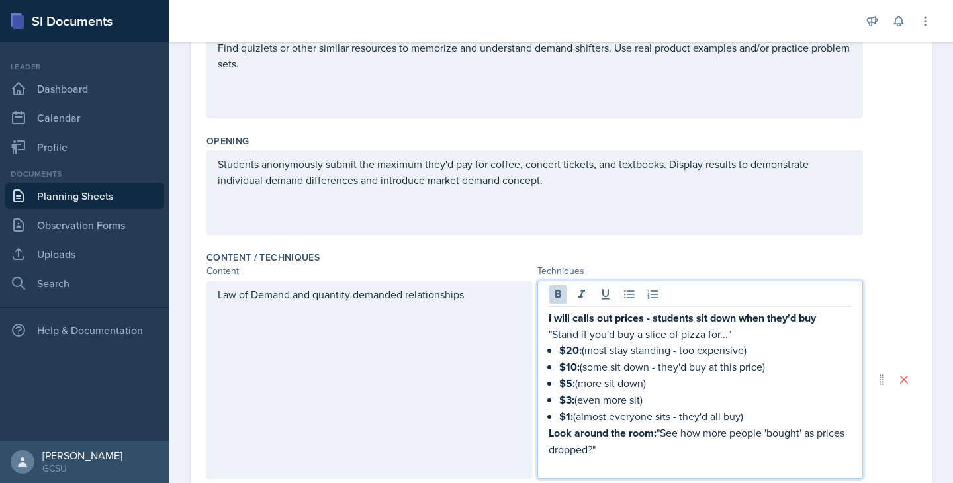
drag, startPoint x: 612, startPoint y: 454, endPoint x: 543, endPoint y: 291, distance: 176.8
click at [545, 296] on div "I will calls out prices - students sit down when they'd buy "Stand if you'd buy…" at bounding box center [700, 380] width 326 height 199
click at [559, 291] on icon at bounding box center [558, 294] width 6 height 8
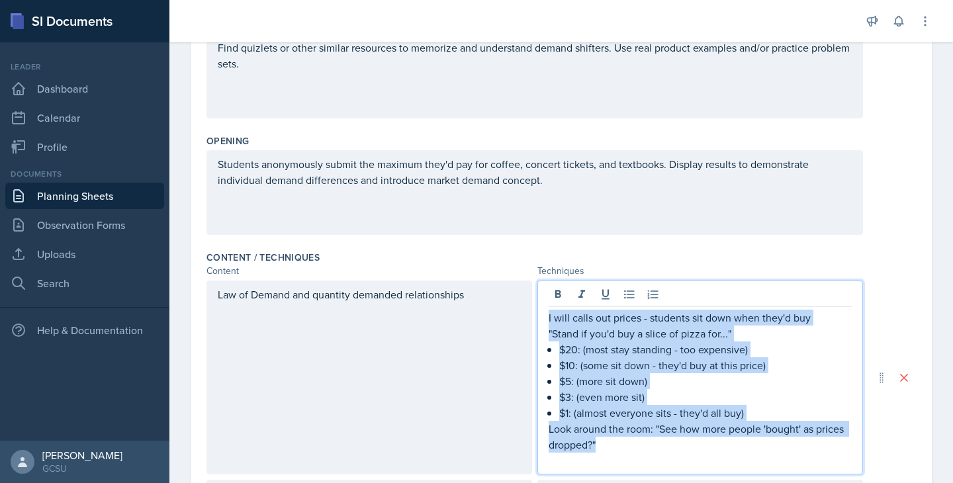
click at [579, 334] on p ""Stand if you'd buy a slice of pizza for..."" at bounding box center [700, 334] width 303 height 16
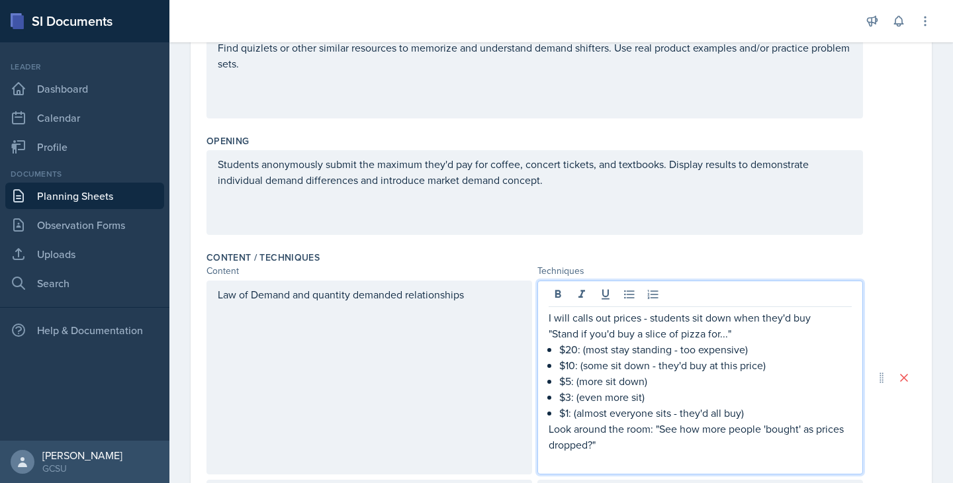
click at [610, 457] on p at bounding box center [700, 461] width 303 height 16
click at [604, 445] on p "Look around the room: "See how more people 'bought' as prices dropped?"" at bounding box center [700, 437] width 303 height 32
click at [563, 459] on p at bounding box center [700, 461] width 303 height 16
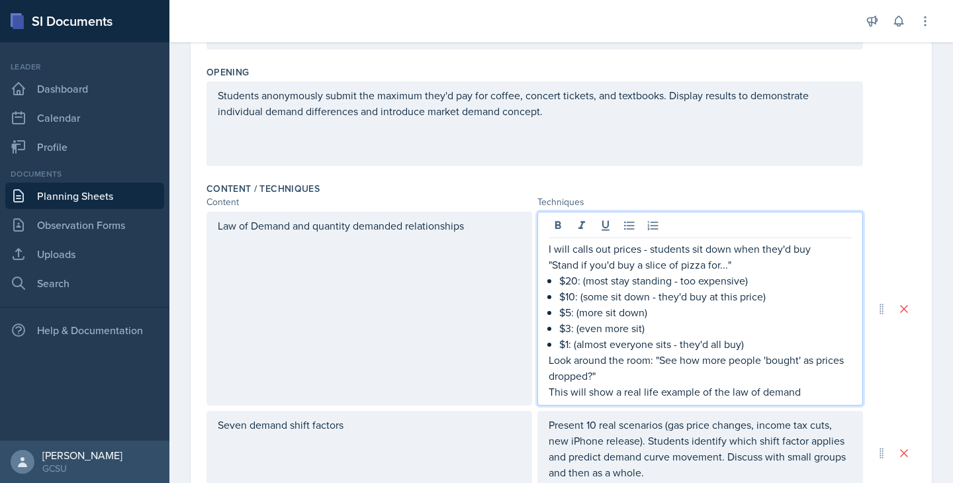
scroll to position [308, 0]
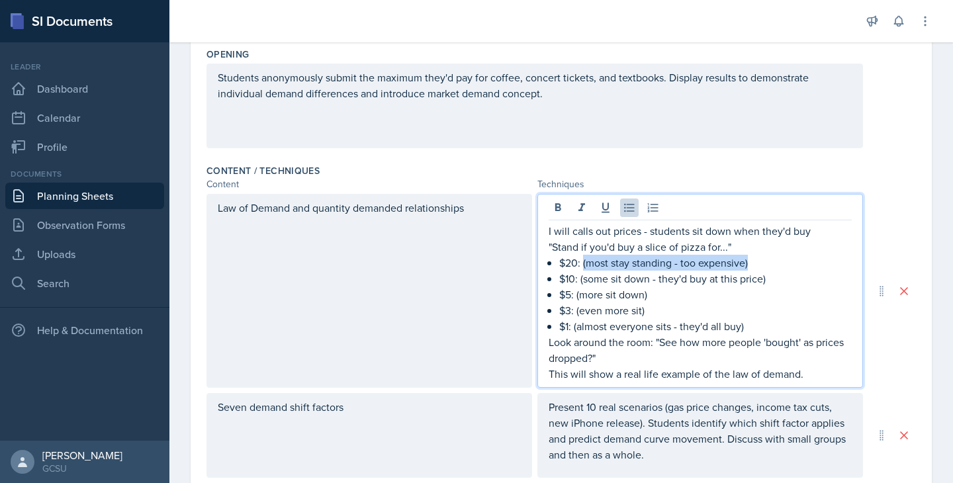
drag, startPoint x: 583, startPoint y: 261, endPoint x: 755, endPoint y: 265, distance: 171.5
click at [755, 265] on p "$20: (most stay standing - too expensive)" at bounding box center [705, 263] width 293 height 16
click at [579, 277] on p "$10: (some sit down - they'd buy at this price)" at bounding box center [705, 279] width 293 height 16
click at [583, 263] on p "$20:" at bounding box center [705, 263] width 293 height 16
click at [574, 298] on p "$5: (more sit down)" at bounding box center [705, 295] width 293 height 16
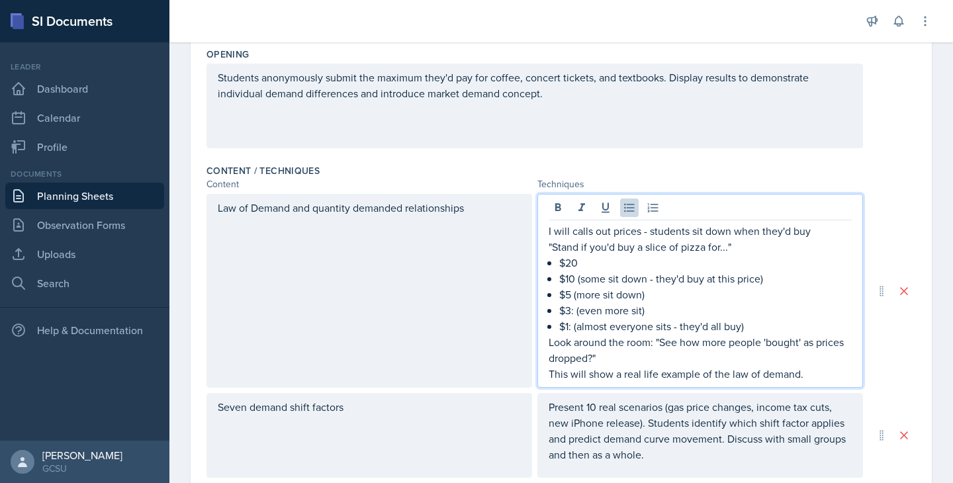
click at [575, 312] on p "$3: (even more sit)" at bounding box center [705, 310] width 293 height 16
drag, startPoint x: 649, startPoint y: 312, endPoint x: 572, endPoint y: 313, distance: 77.4
click at [572, 313] on p "$3(even more sit)" at bounding box center [705, 310] width 293 height 16
drag, startPoint x: 772, startPoint y: 283, endPoint x: 578, endPoint y: 281, distance: 193.3
click at [578, 281] on p "$10 (some sit down - they'd buy at this price)" at bounding box center [705, 279] width 293 height 16
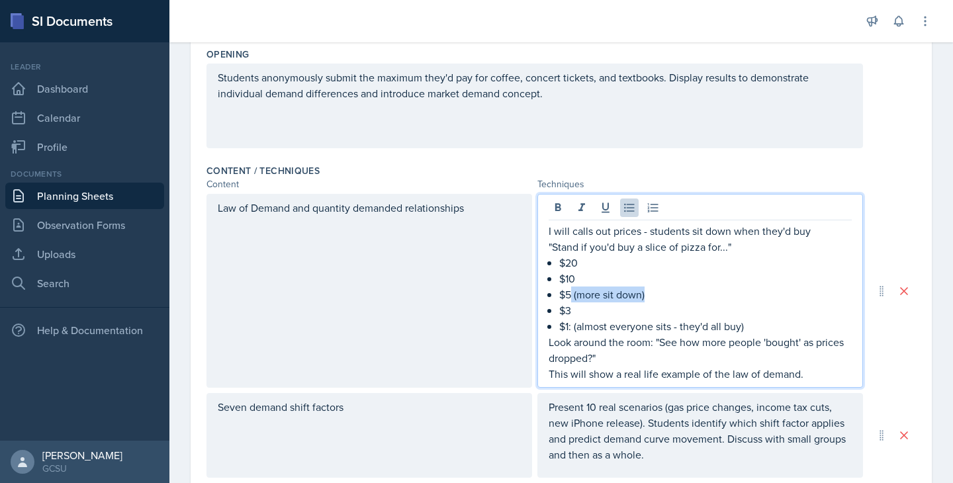
drag, startPoint x: 650, startPoint y: 294, endPoint x: 572, endPoint y: 294, distance: 77.4
click at [572, 295] on p "$5 (more sit down)" at bounding box center [705, 295] width 293 height 16
drag, startPoint x: 751, startPoint y: 328, endPoint x: 572, endPoint y: 330, distance: 178.0
click at [572, 330] on p "$1: (almost everyone sits - they'd all buy)" at bounding box center [705, 326] width 293 height 16
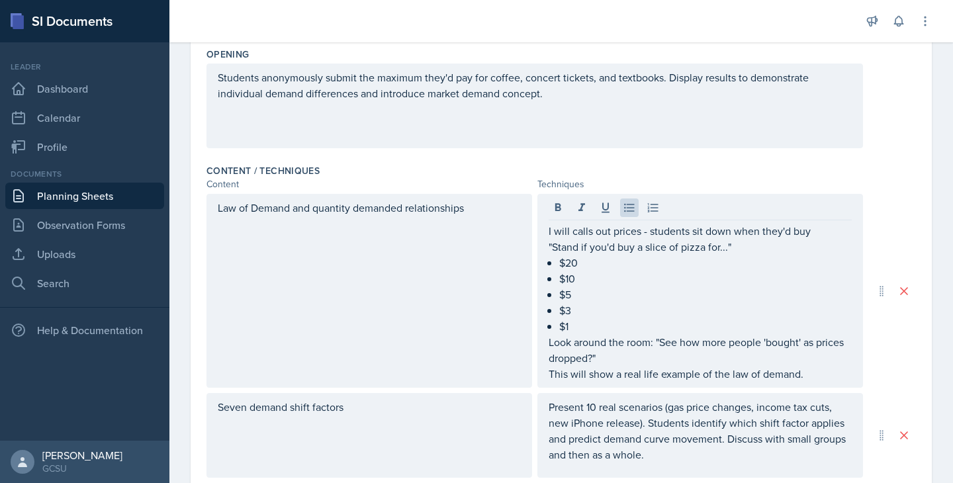
drag, startPoint x: 545, startPoint y: 341, endPoint x: 599, endPoint y: 351, distance: 54.6
click at [599, 354] on div "I will calls out prices - students sit down when they'd buy "Stand if you'd buy…" at bounding box center [700, 291] width 326 height 194
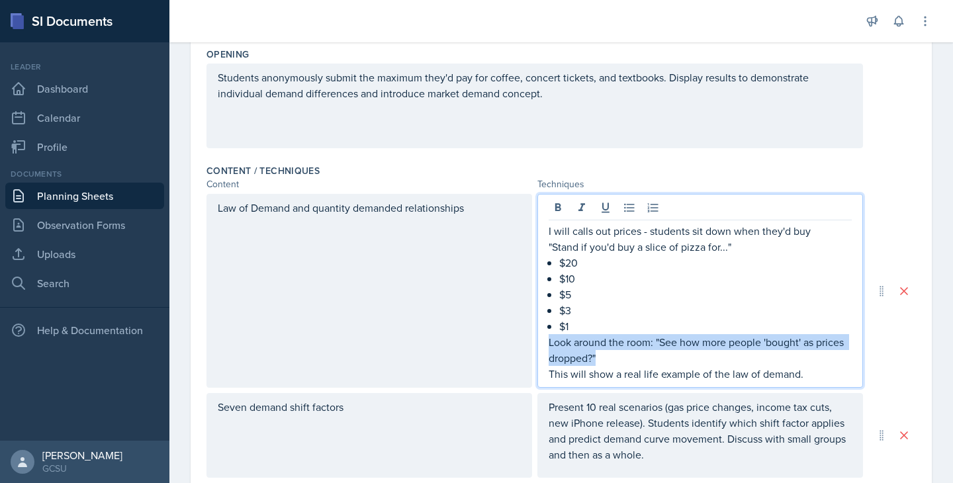
drag, startPoint x: 597, startPoint y: 355, endPoint x: 537, endPoint y: 345, distance: 60.5
click at [537, 345] on div "I will calls out prices - students sit down when they'd buy "Stand if you'd buy…" at bounding box center [700, 291] width 326 height 194
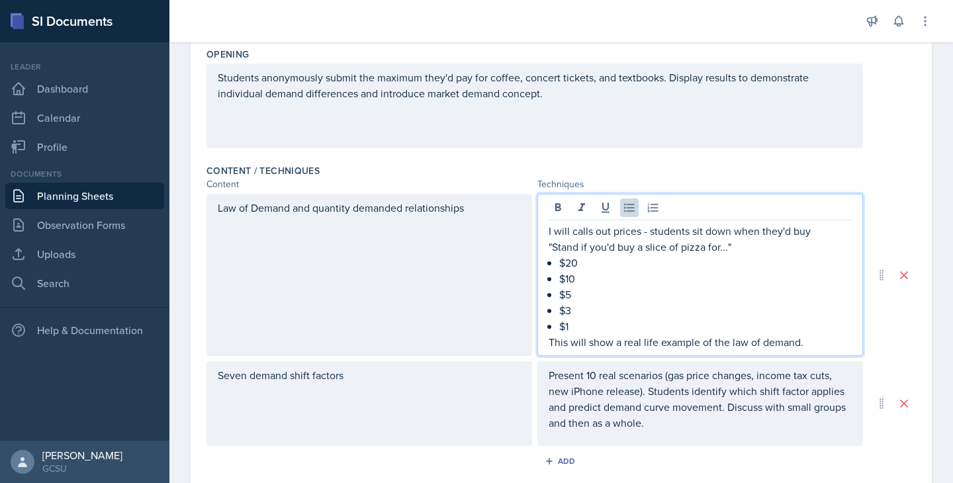
click at [559, 261] on li "$20" at bounding box center [705, 263] width 293 height 16
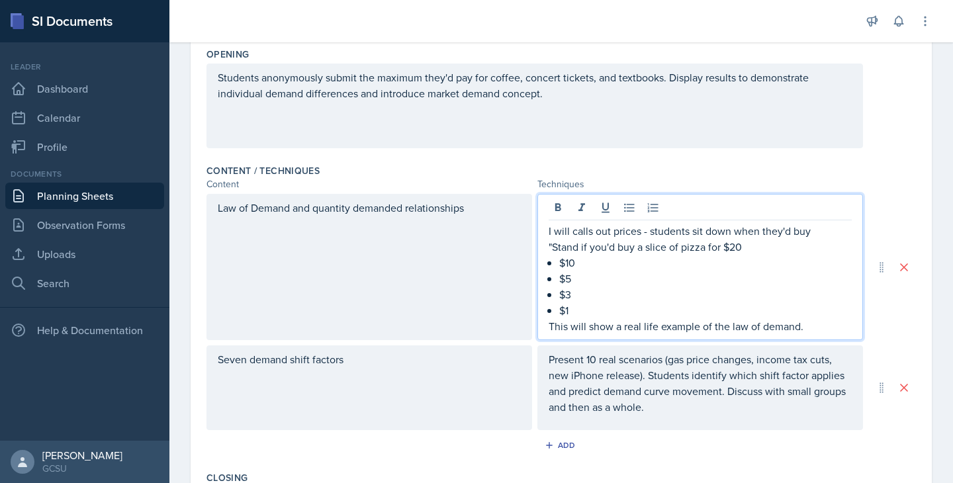
click at [736, 250] on p ""Stand if you'd buy a slice of pizza for $20" at bounding box center [700, 247] width 303 height 16
click at [560, 266] on p "$10" at bounding box center [705, 263] width 293 height 16
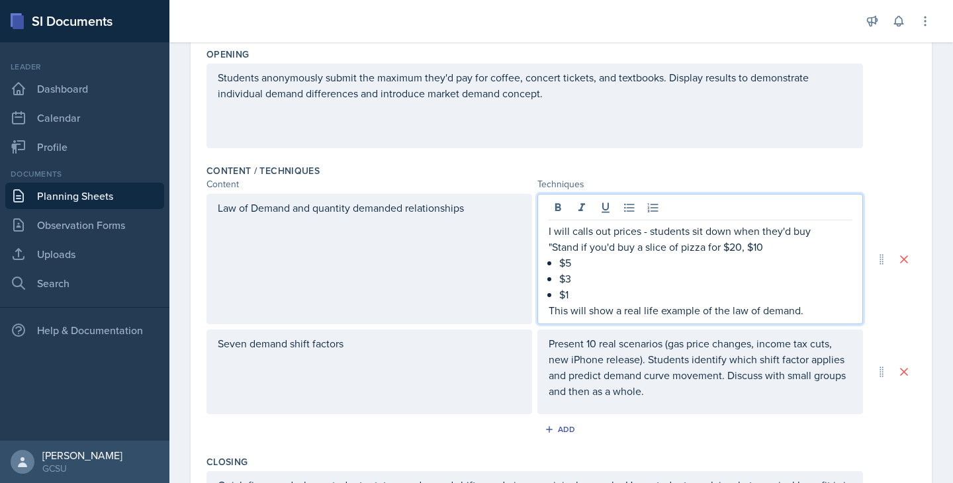
click at [764, 253] on p ""Stand if you'd buy a slice of pizza for $20, $10" at bounding box center [700, 247] width 303 height 16
click at [559, 262] on p "$5" at bounding box center [705, 263] width 293 height 16
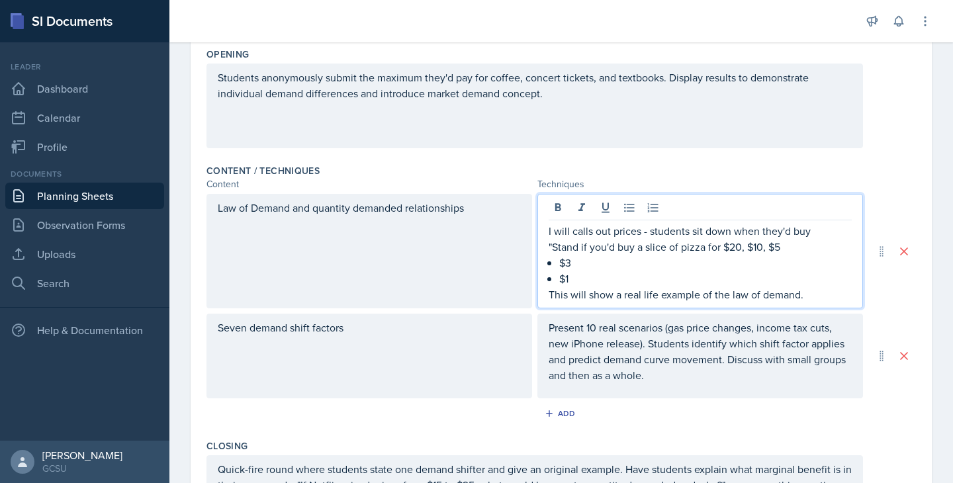
click at [780, 250] on p ""Stand if you'd buy a slice of pizza for $20, $10, $5" at bounding box center [700, 247] width 303 height 16
drag, startPoint x: 574, startPoint y: 279, endPoint x: 542, endPoint y: 268, distance: 34.1
click at [542, 267] on div "I will calls out prices - students sit down when they'd buy "Stand if you'd buy…" at bounding box center [700, 251] width 326 height 114
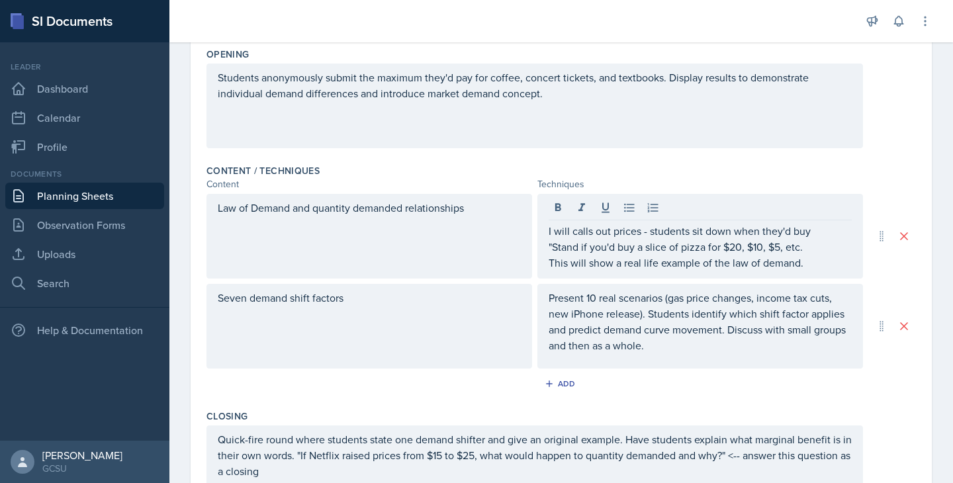
click at [798, 167] on div "Content / Techniques" at bounding box center [561, 170] width 710 height 13
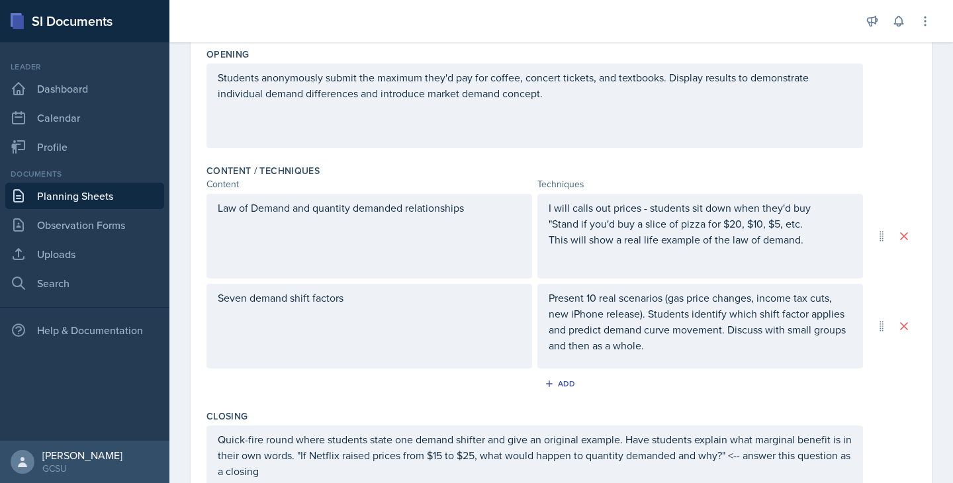
click at [633, 271] on div "I will calls out prices - students sit down when they'd buy "Stand if you'd buy…" at bounding box center [700, 236] width 326 height 85
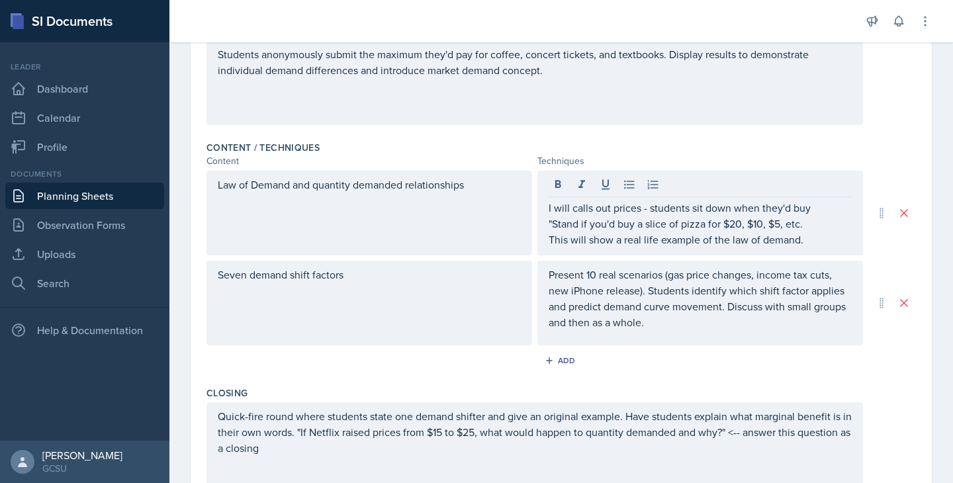
click at [680, 122] on div "Students anonymously submit the maximum they'd pay for coffee, concert tickets,…" at bounding box center [534, 82] width 657 height 85
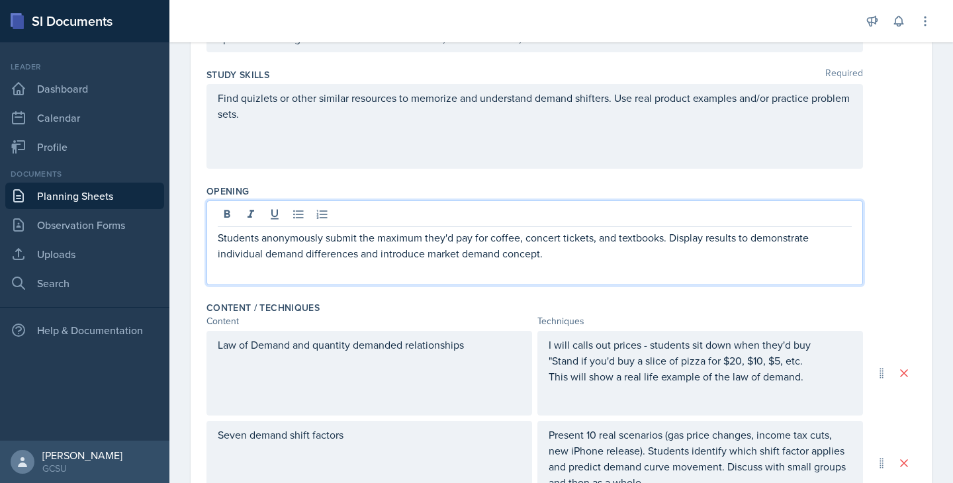
scroll to position [0, 0]
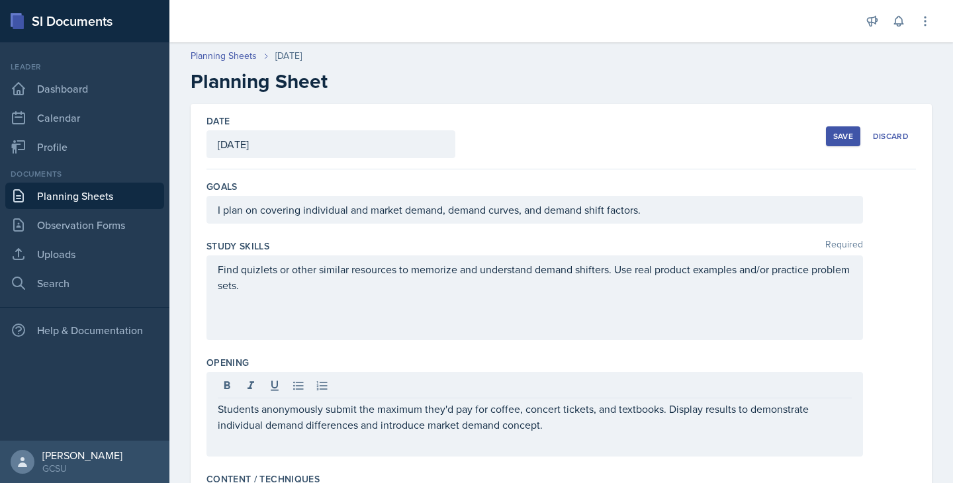
click at [847, 128] on button "Save" at bounding box center [843, 136] width 34 height 20
